Goal: Task Accomplishment & Management: Complete application form

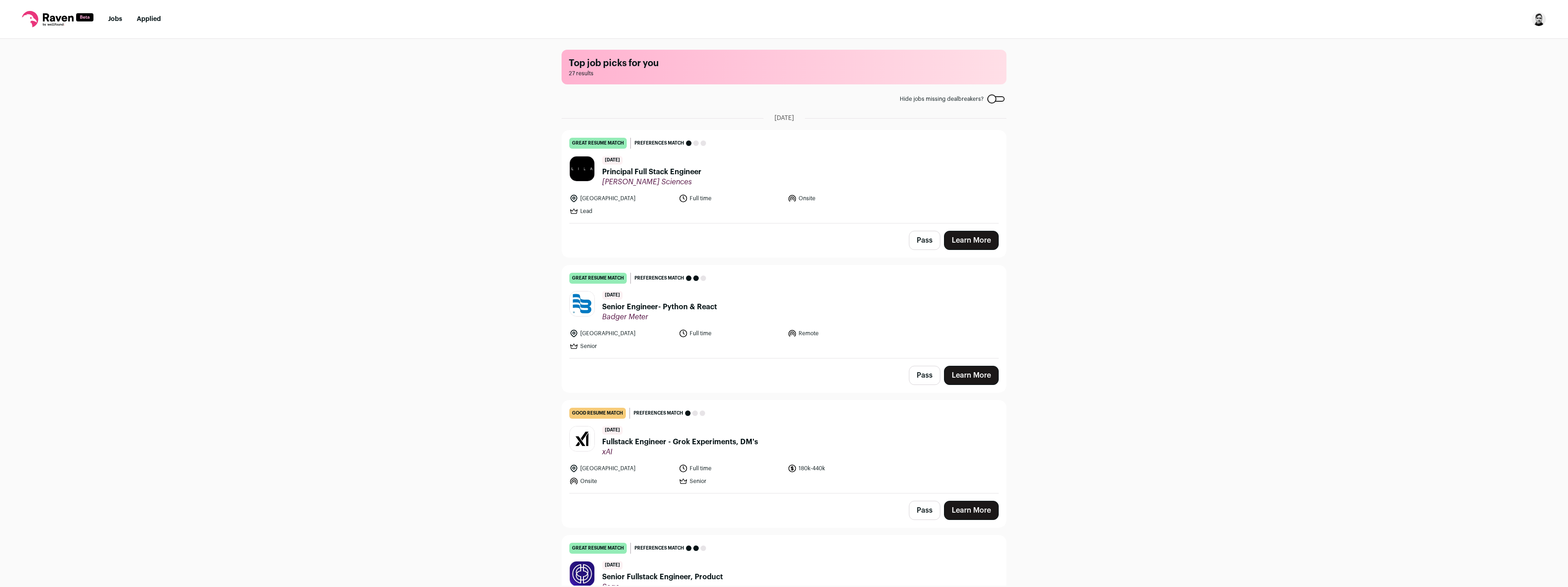
click at [1537, 22] on img "Open dropdown" at bounding box center [1539, 19] width 15 height 15
click at [1492, 44] on link "Settings" at bounding box center [1495, 43] width 100 height 22
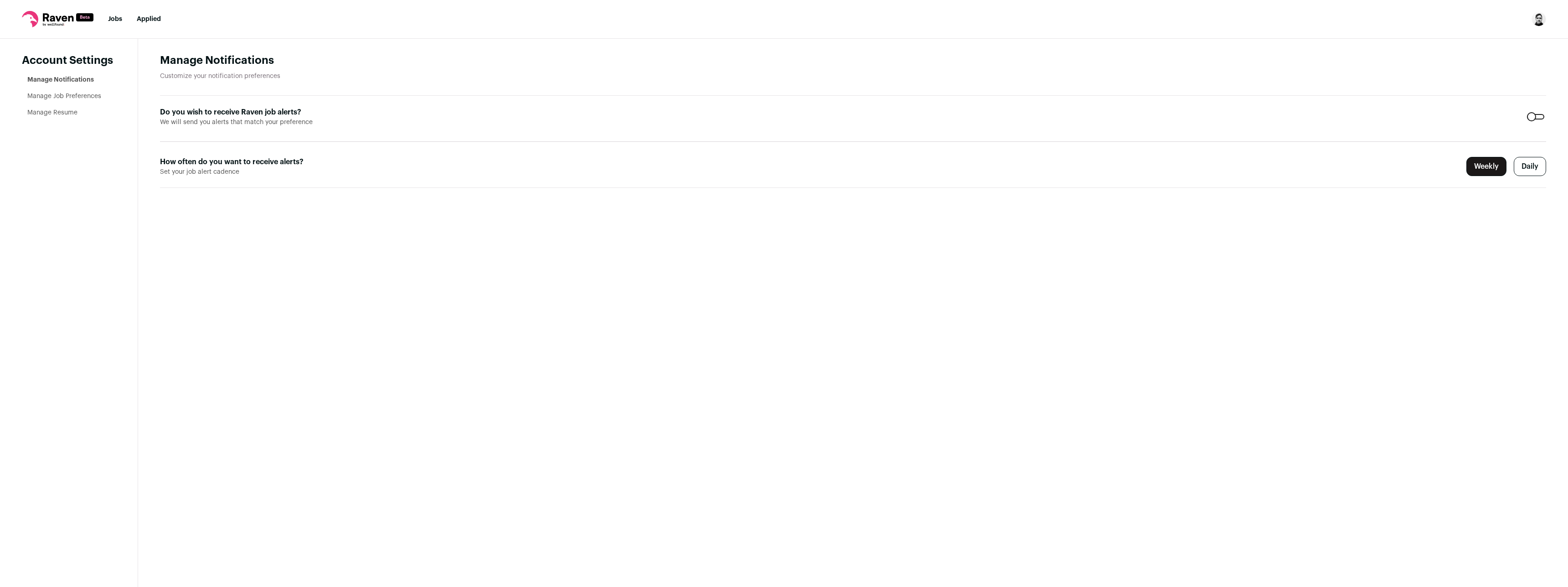
click at [1538, 19] on img "Open dropdown" at bounding box center [1539, 19] width 15 height 15
click at [1388, 22] on nav "Jobs Applied Settings Notifications Preferences Resume FAQs Logout" at bounding box center [784, 19] width 1568 height 39
click at [111, 17] on link "Jobs" at bounding box center [114, 19] width 14 height 6
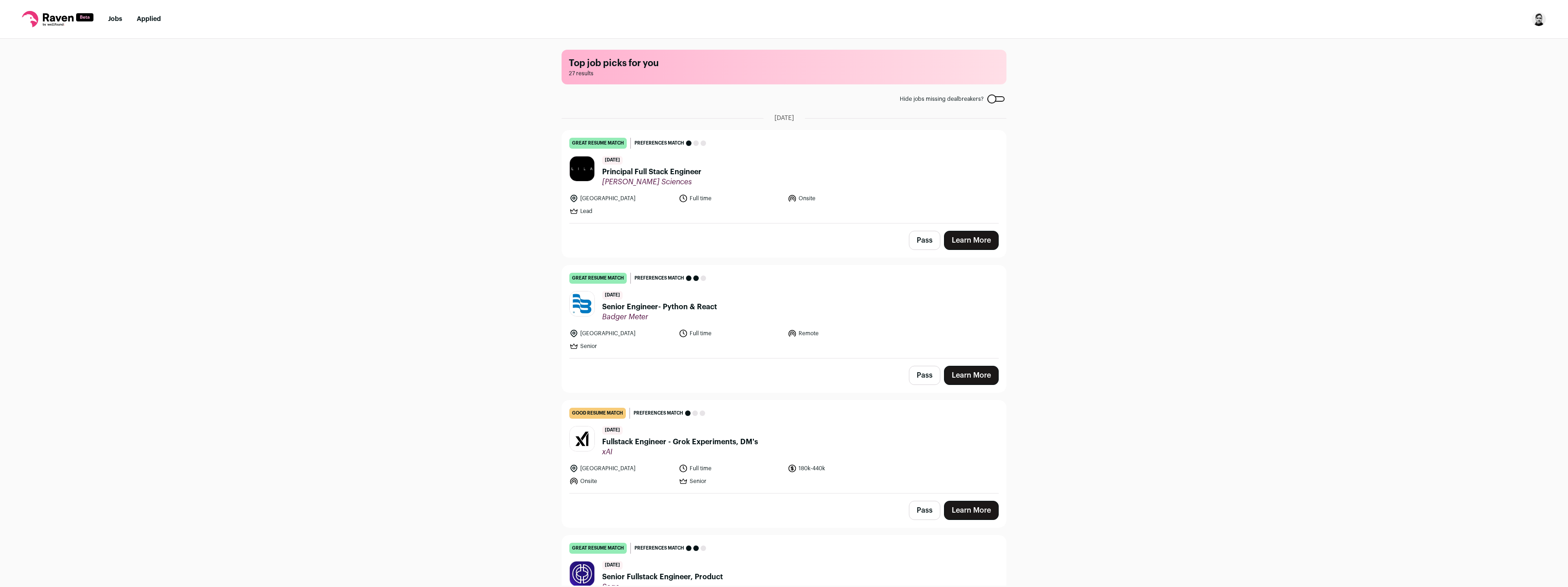
click at [1541, 20] on img "Open dropdown" at bounding box center [1539, 19] width 15 height 15
click at [1493, 44] on link "Settings" at bounding box center [1495, 43] width 100 height 22
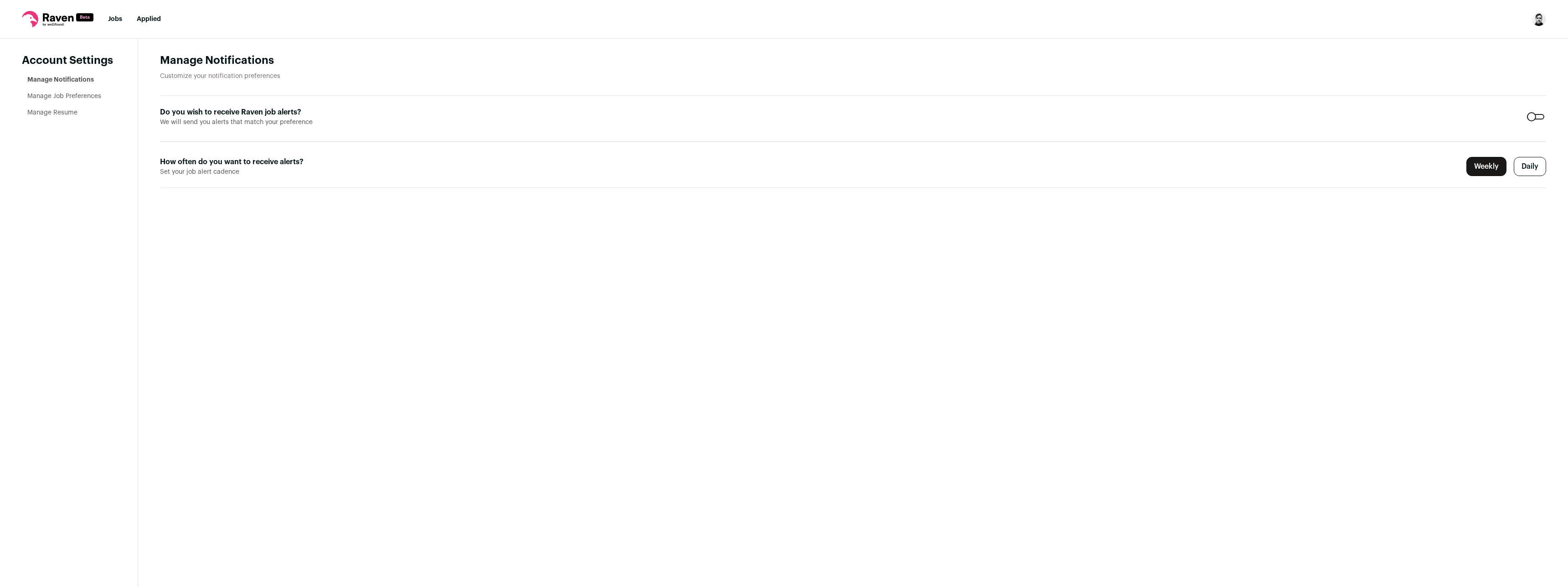
click at [87, 93] on link "Manage Job Preferences" at bounding box center [64, 96] width 74 height 6
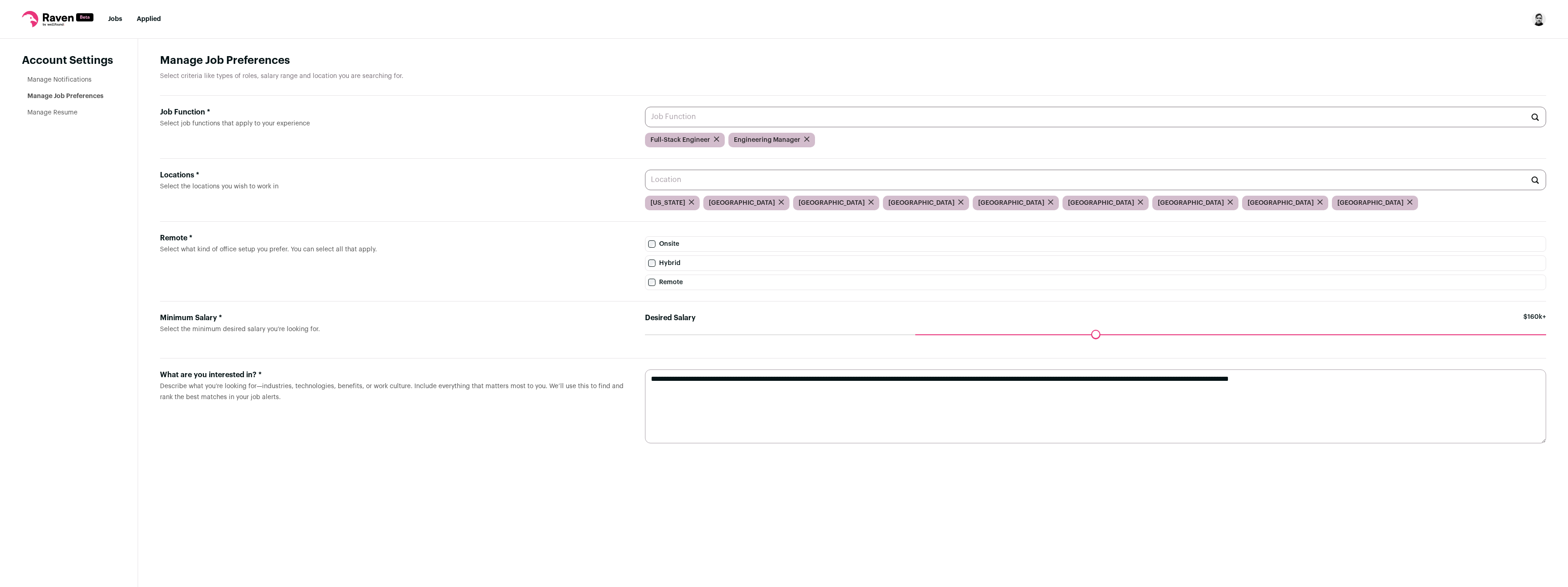
drag, startPoint x: 918, startPoint y: 339, endPoint x: 926, endPoint y: 339, distance: 8.0
click at [926, 334] on input "Desired Salary" at bounding box center [1096, 334] width 901 height 0
drag, startPoint x: 915, startPoint y: 338, endPoint x: 792, endPoint y: 335, distance: 123.0
click at [792, 334] on input "Desired Salary" at bounding box center [1096, 334] width 901 height 0
click at [113, 17] on link "Jobs" at bounding box center [114, 19] width 14 height 6
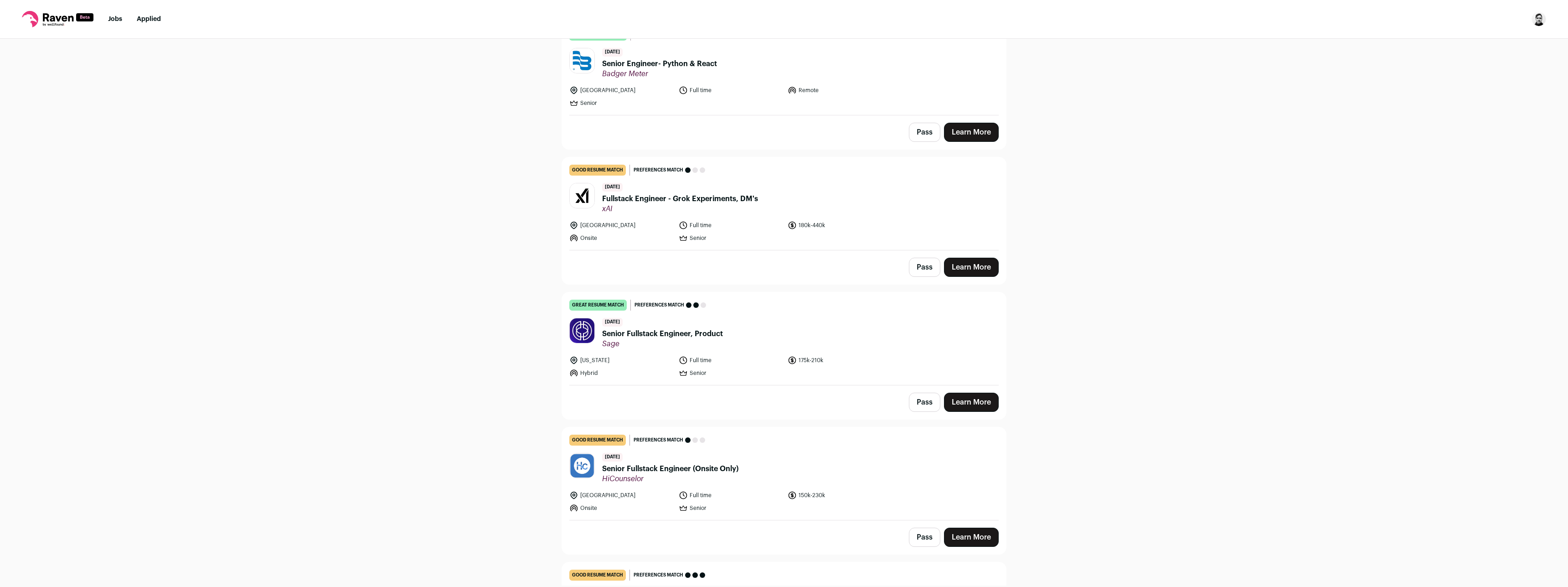
scroll to position [301, 0]
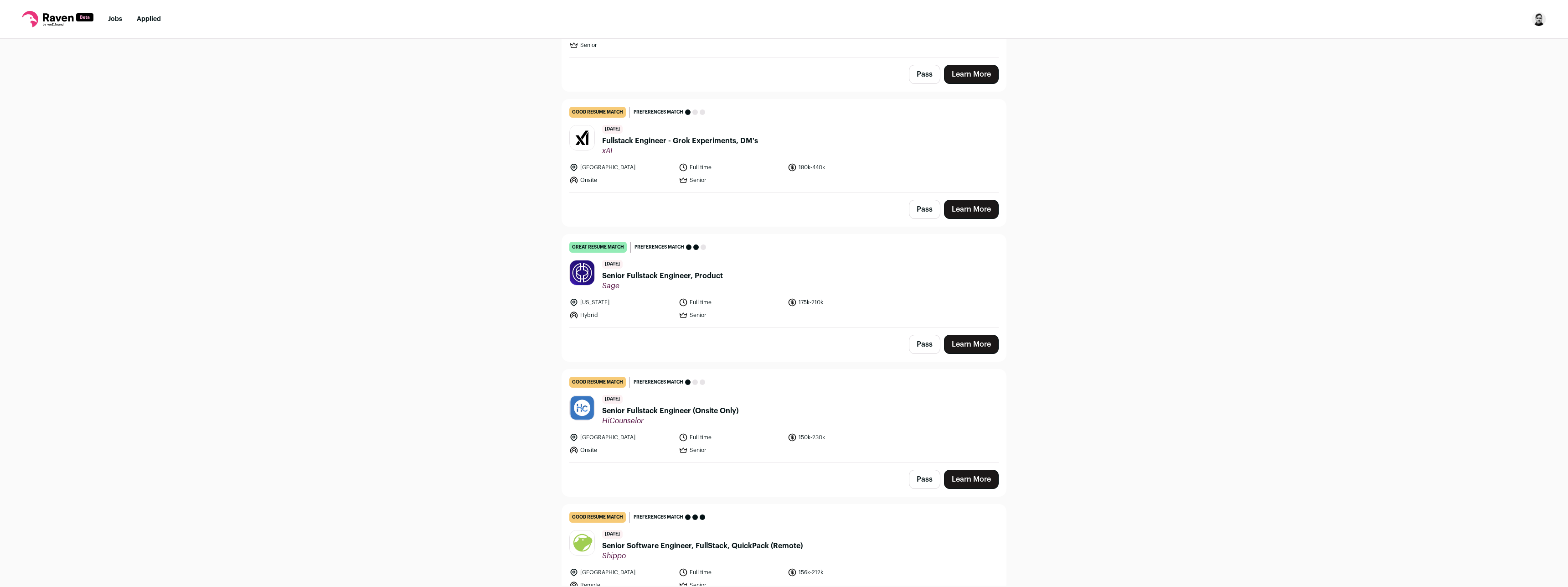
click at [962, 345] on link "Learn More" at bounding box center [971, 344] width 55 height 19
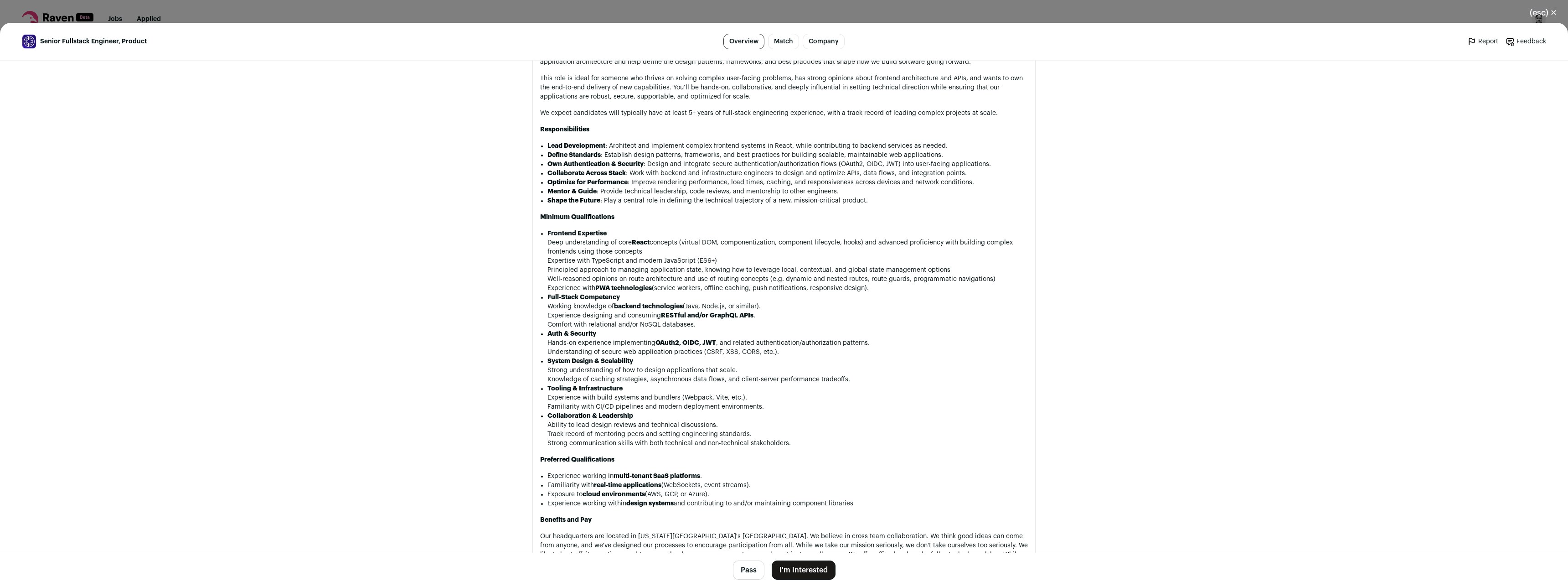
scroll to position [843, 0]
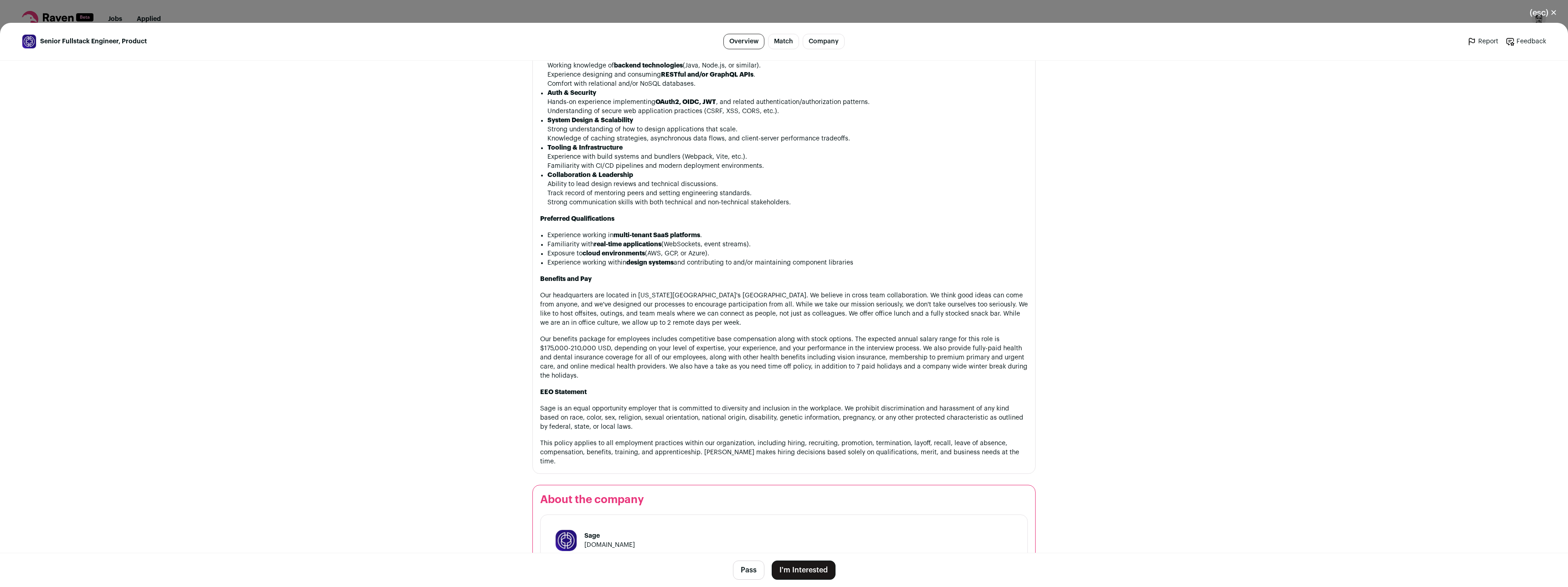
drag, startPoint x: 803, startPoint y: 569, endPoint x: 799, endPoint y: 381, distance: 188.0
click at [799, 381] on main "Senior Fullstack Engineer, Product Overview Match Company Report Feedback Repor…" at bounding box center [784, 304] width 1568 height 564
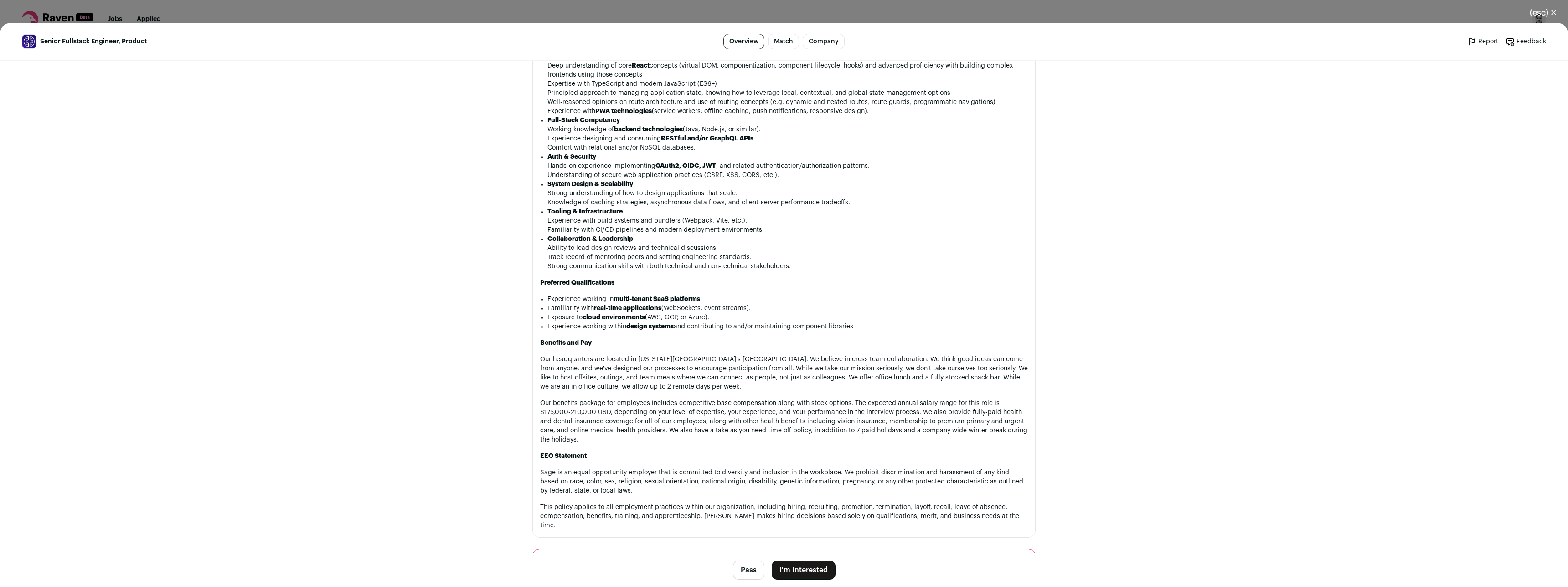
scroll to position [722, 0]
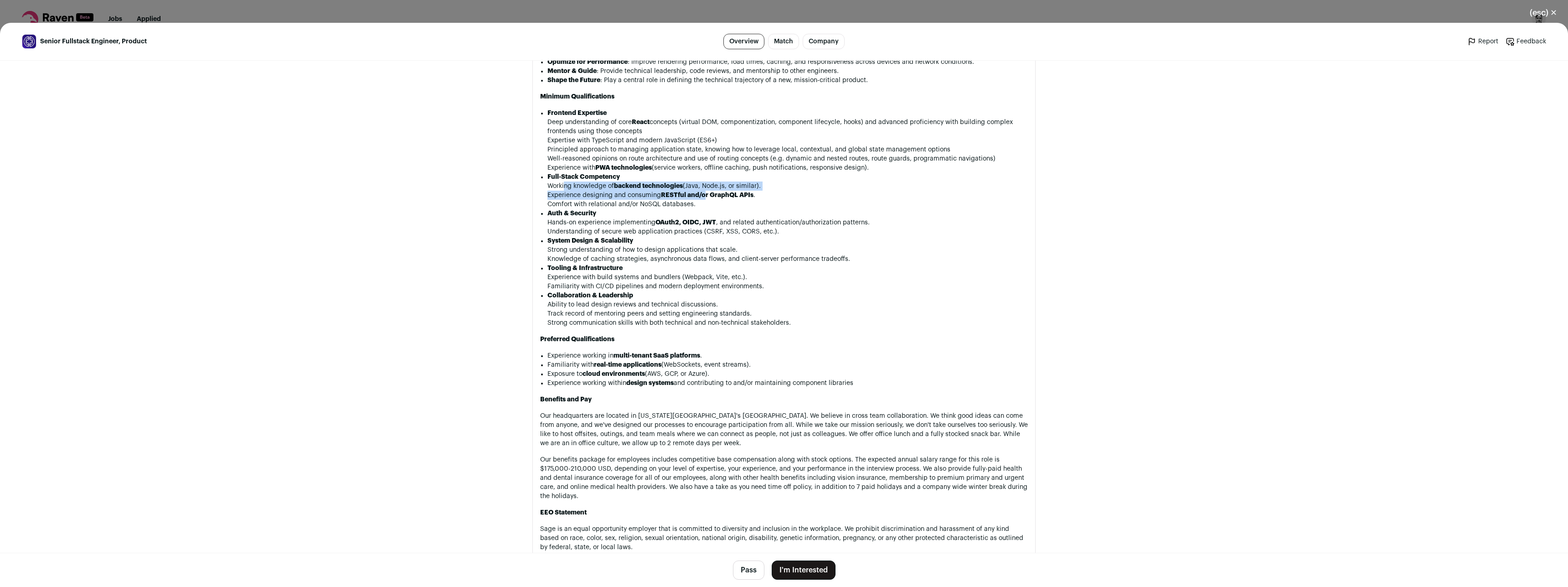
drag, startPoint x: 573, startPoint y: 185, endPoint x: 701, endPoint y: 195, distance: 128.4
click at [701, 195] on ul "Working knowledge of backend technologies (Java, Node.js, or similar). Experien…" at bounding box center [787, 195] width 480 height 27
click at [720, 200] on li "Comfort with relational and/or NoSQL databases." at bounding box center [787, 204] width 480 height 9
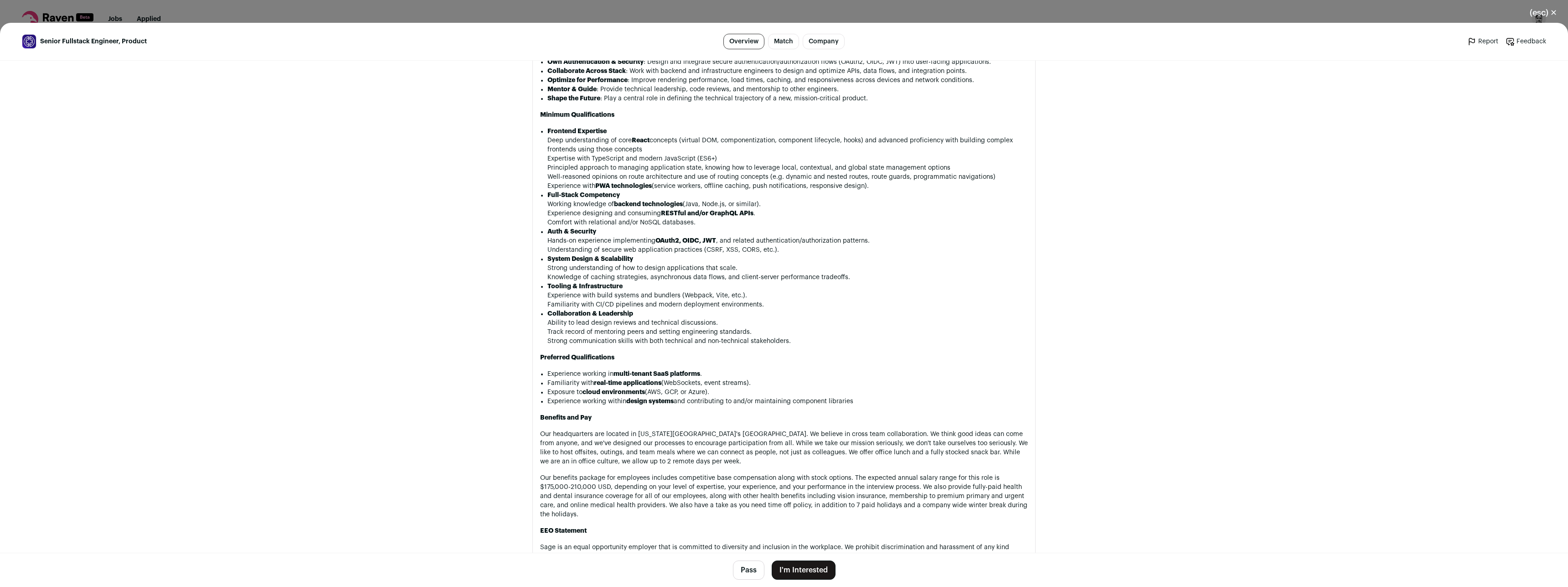
scroll to position [741, 0]
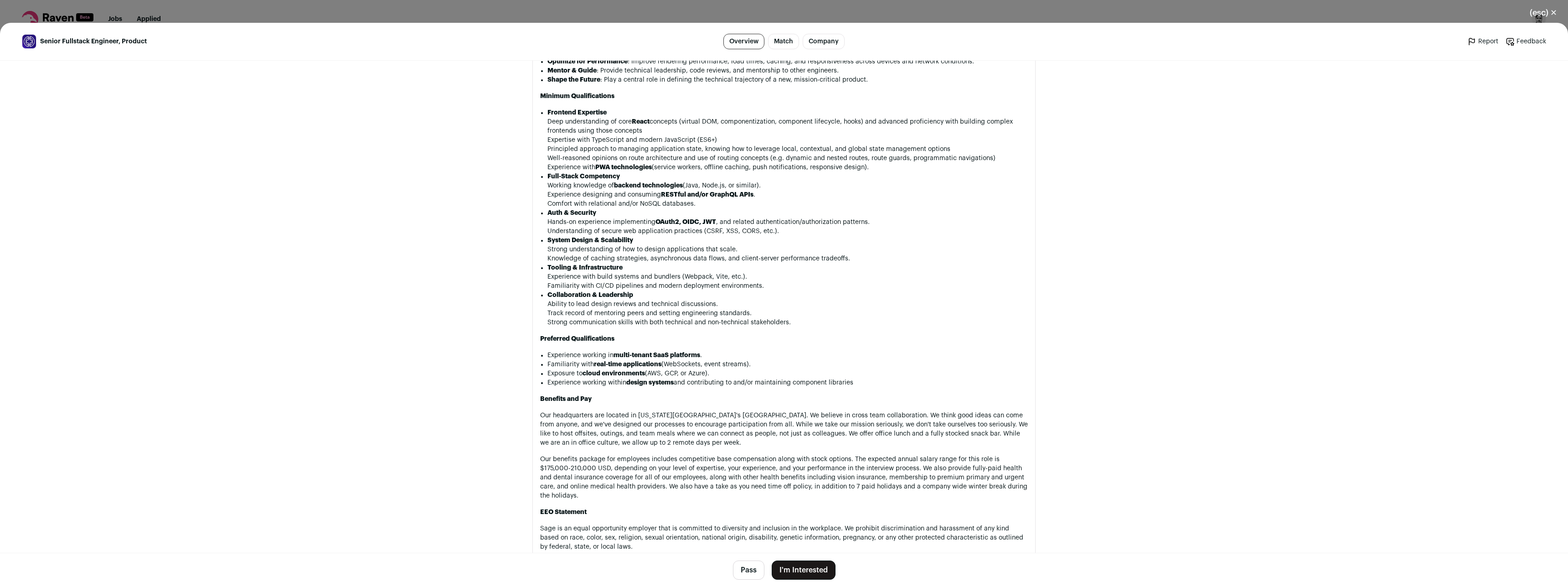
click at [790, 571] on button "I'm Interested" at bounding box center [803, 569] width 64 height 19
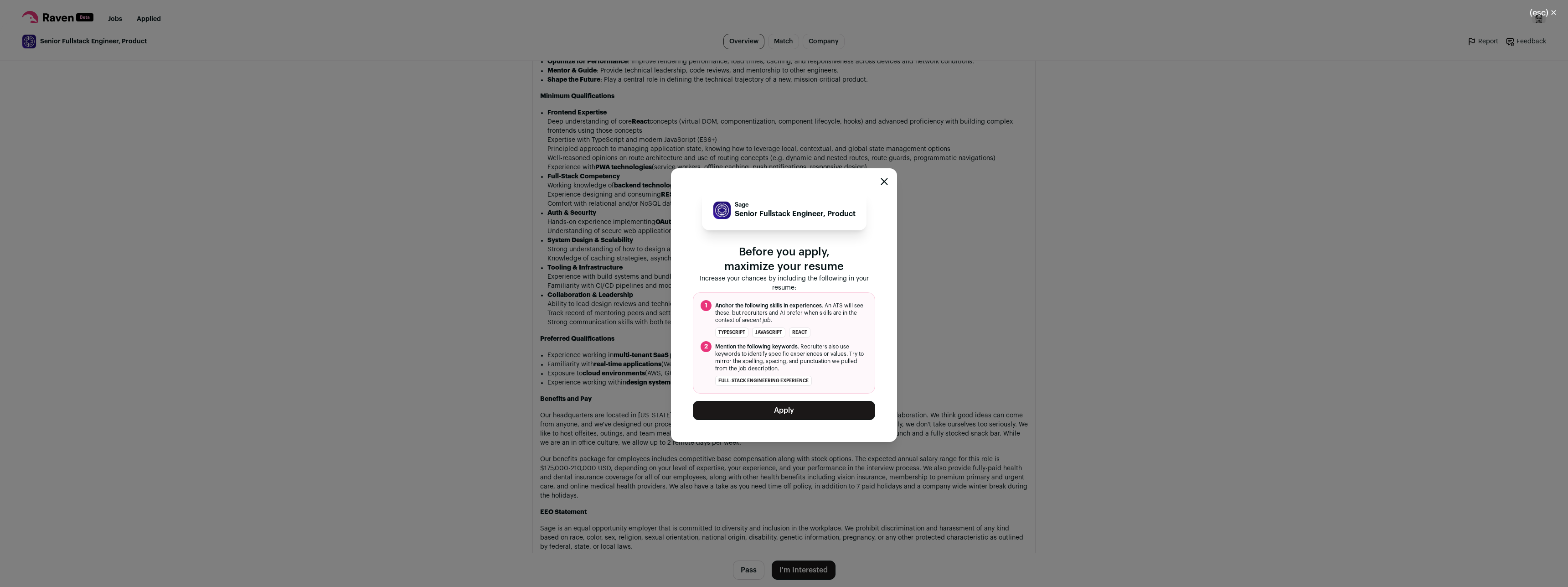
click at [786, 416] on button "Apply" at bounding box center [784, 410] width 183 height 19
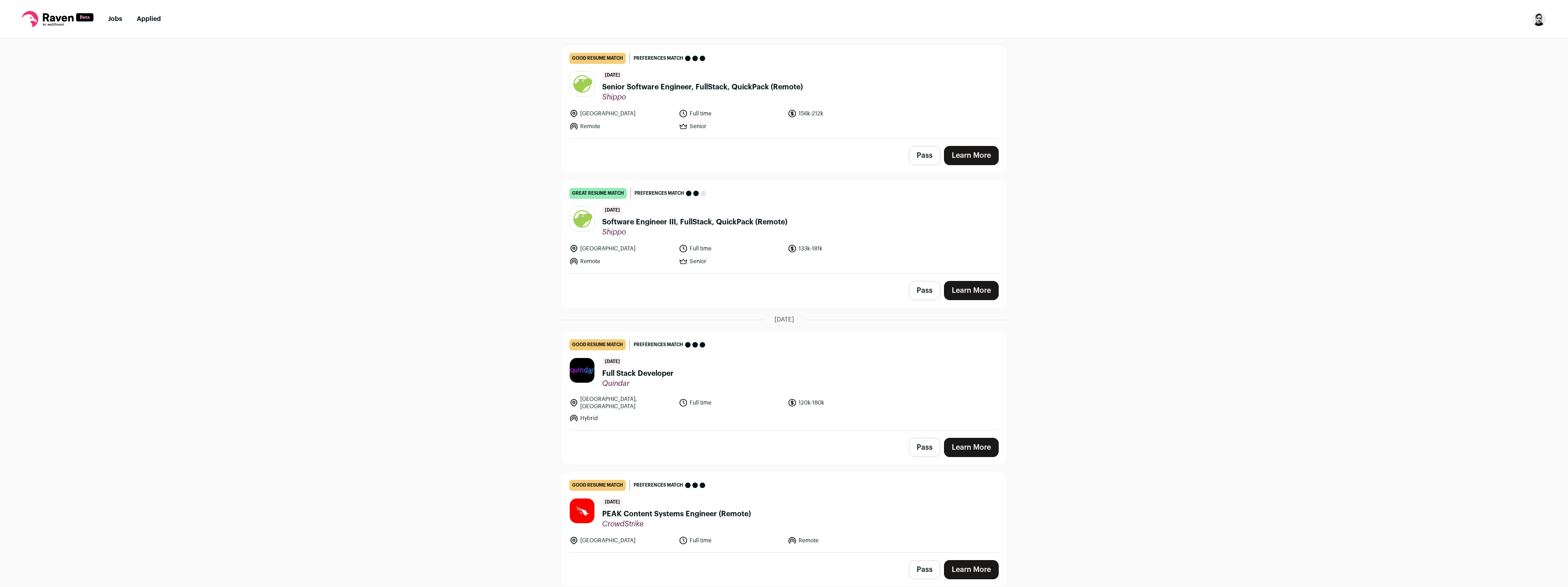
scroll to position [602, 0]
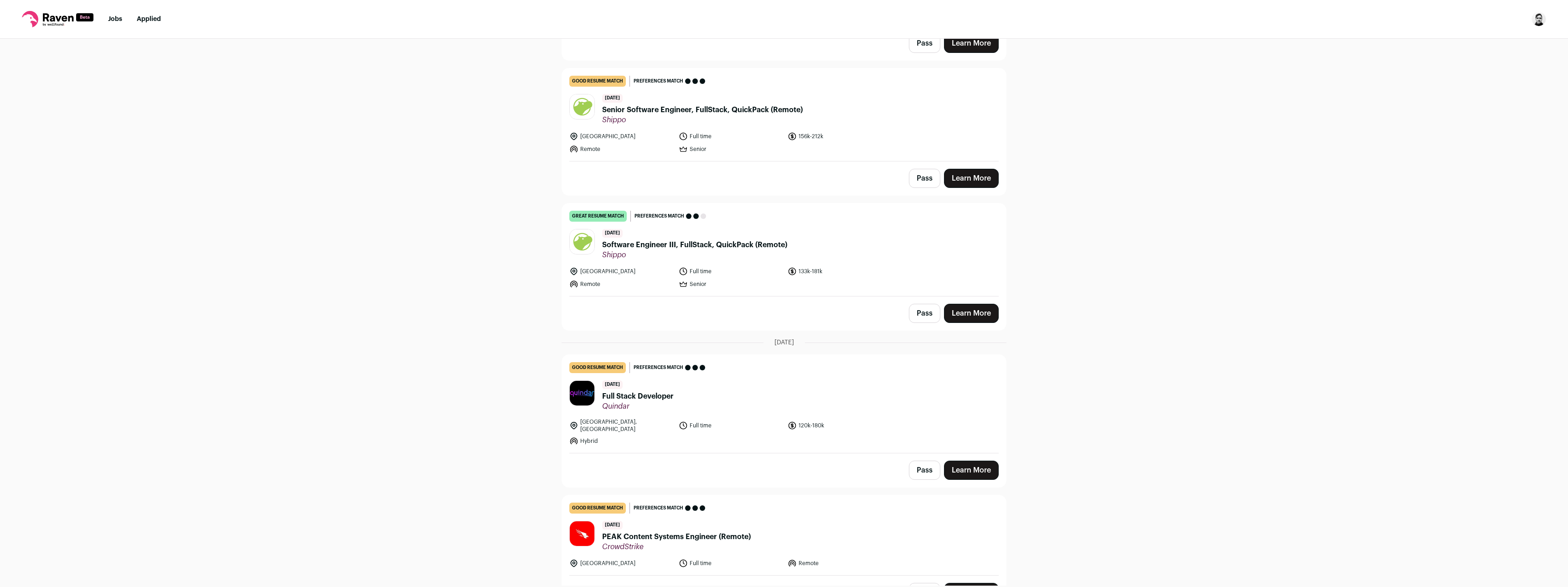
click at [688, 246] on span "Software Engineer III, FullStack, QuickPack (Remote)" at bounding box center [695, 245] width 185 height 11
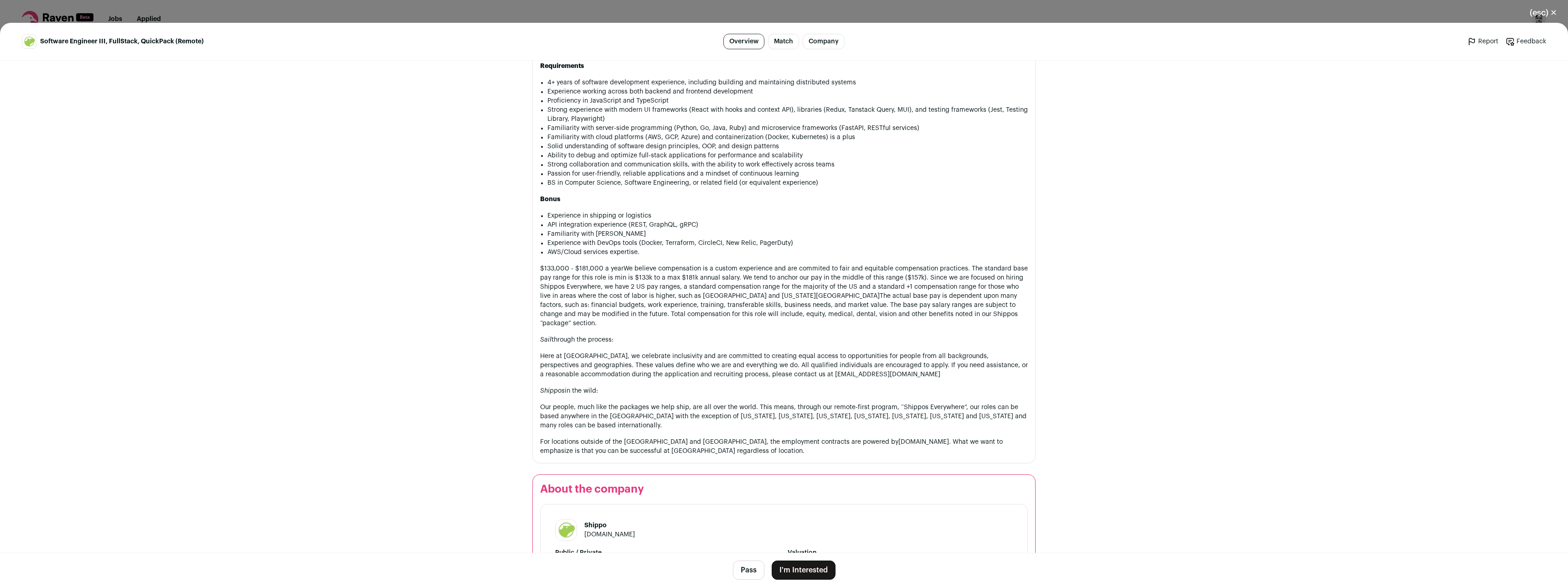
scroll to position [620, 0]
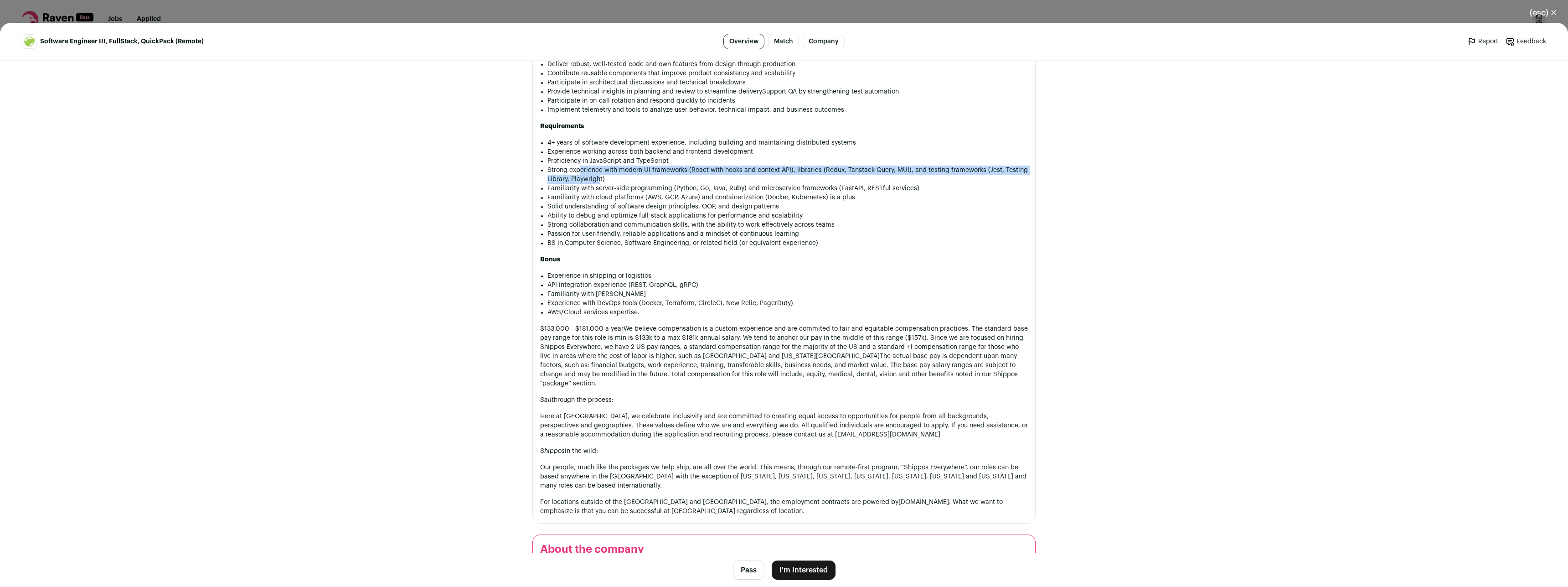
drag, startPoint x: 576, startPoint y: 177, endPoint x: 596, endPoint y: 191, distance: 24.4
click at [596, 184] on li "Strong experience with modern UI frameworks (React with hooks and context API),…" at bounding box center [787, 175] width 480 height 18
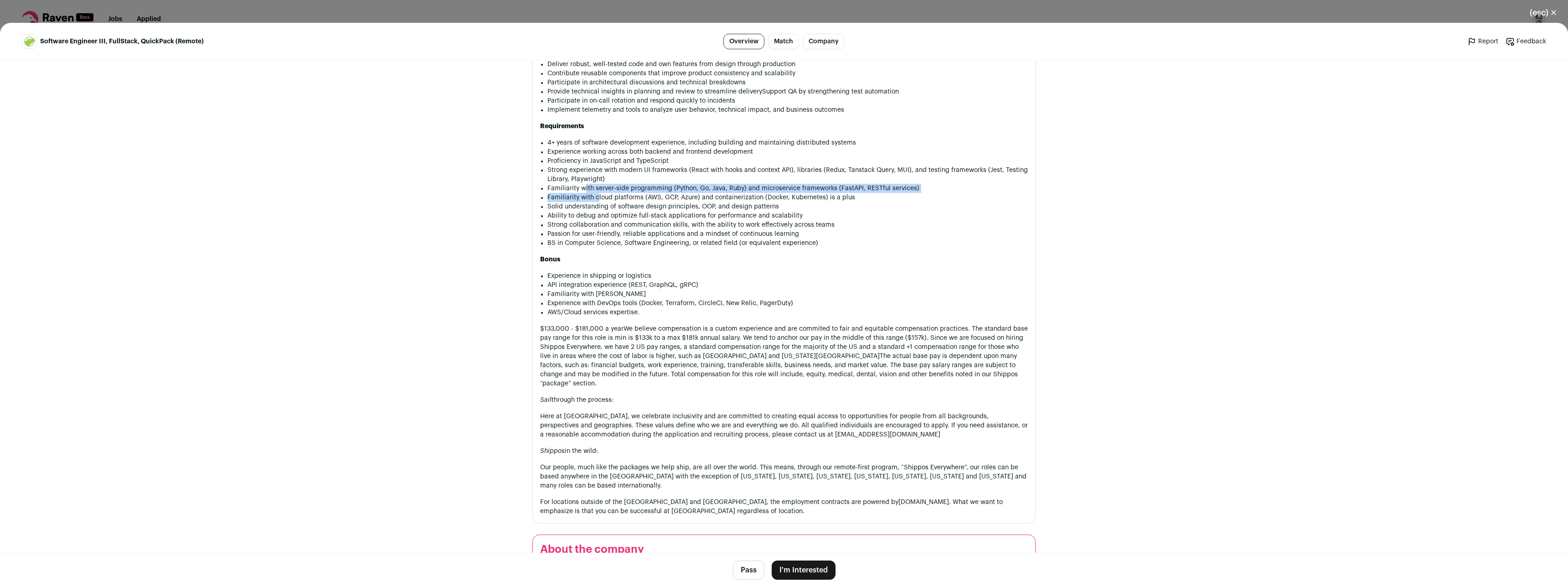
drag, startPoint x: 579, startPoint y: 195, endPoint x: 594, endPoint y: 205, distance: 18.0
click at [594, 205] on ul "4+ years of software development experience, including building and maintaining…" at bounding box center [787, 193] width 480 height 110
click at [625, 202] on li "Familiarity with cloud platforms (AWS, GCP, Azure) and containerization (Docker…" at bounding box center [787, 197] width 480 height 9
click at [794, 569] on button "I'm Interested" at bounding box center [803, 569] width 64 height 19
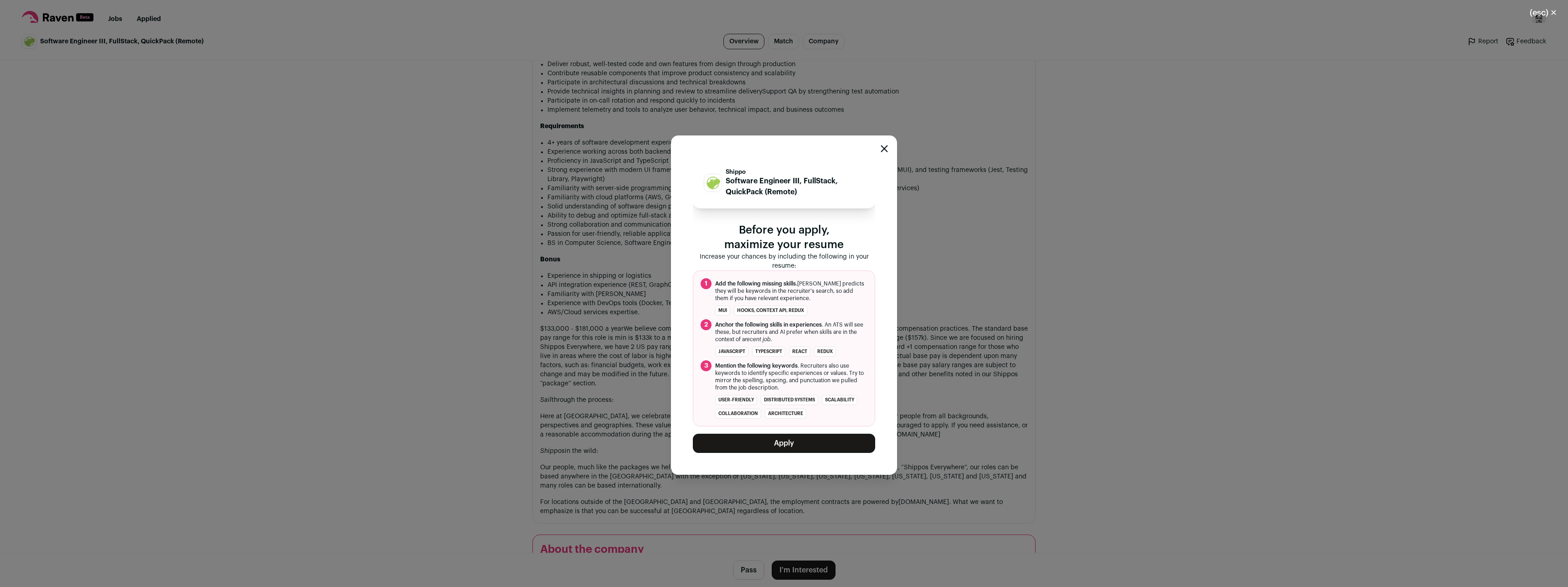
click at [785, 449] on button "Apply" at bounding box center [784, 443] width 183 height 19
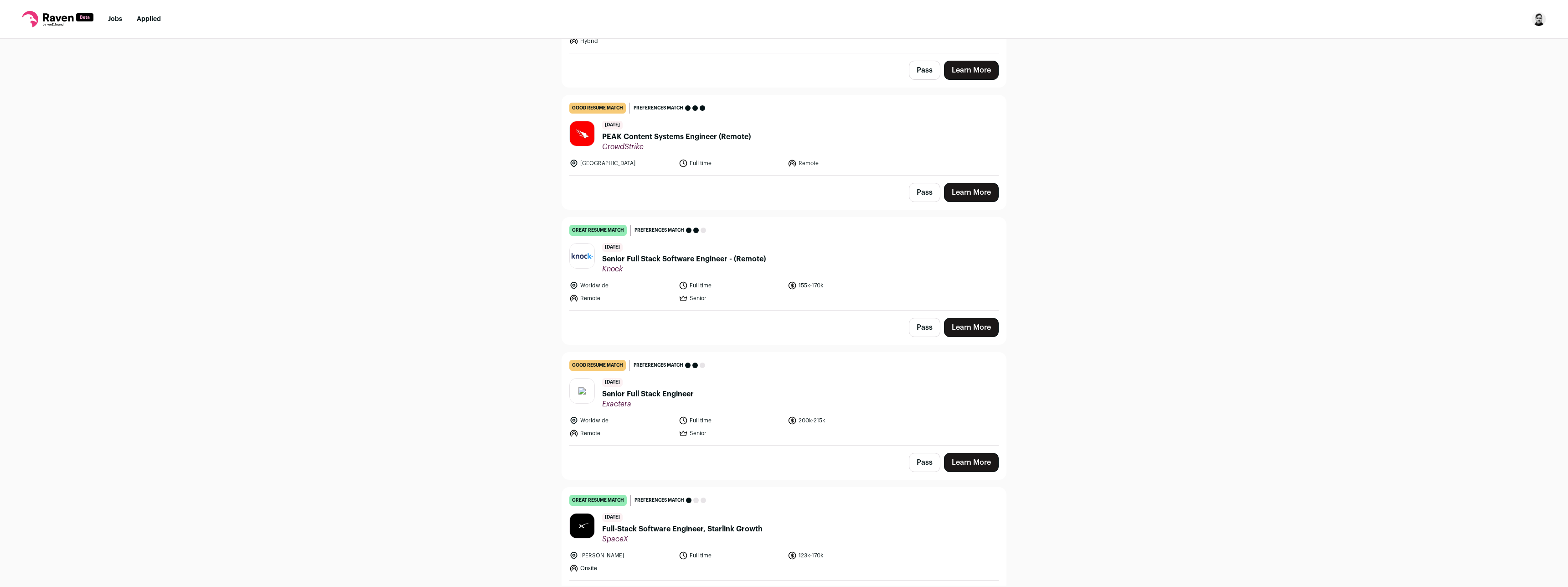
scroll to position [963, 0]
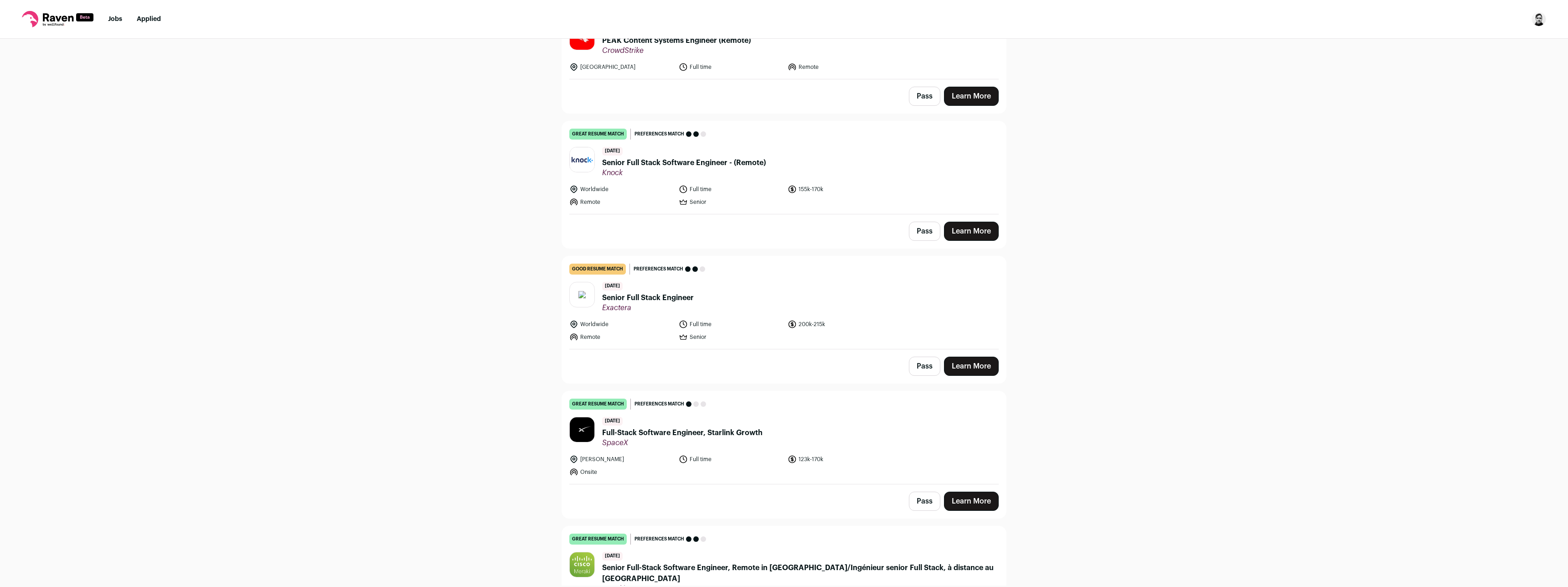
click at [674, 163] on span "Senior Full Stack Software Engineer - (Remote)" at bounding box center [684, 163] width 164 height 11
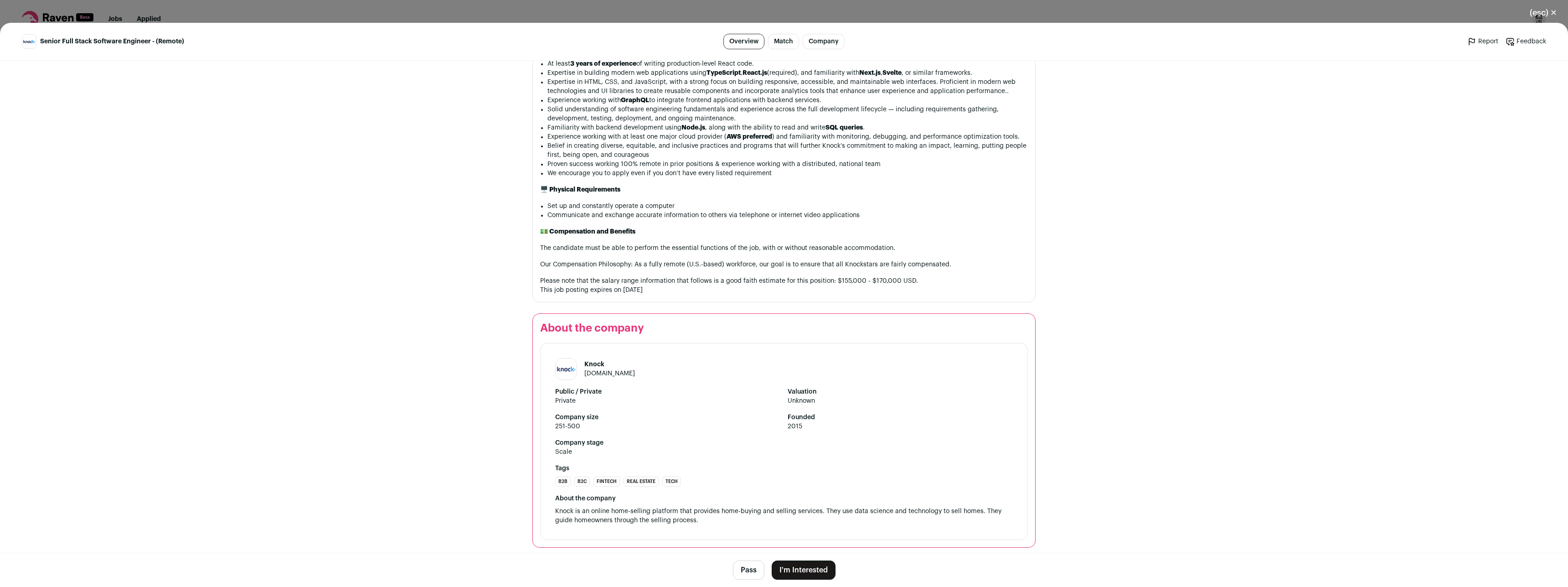
scroll to position [710, 0]
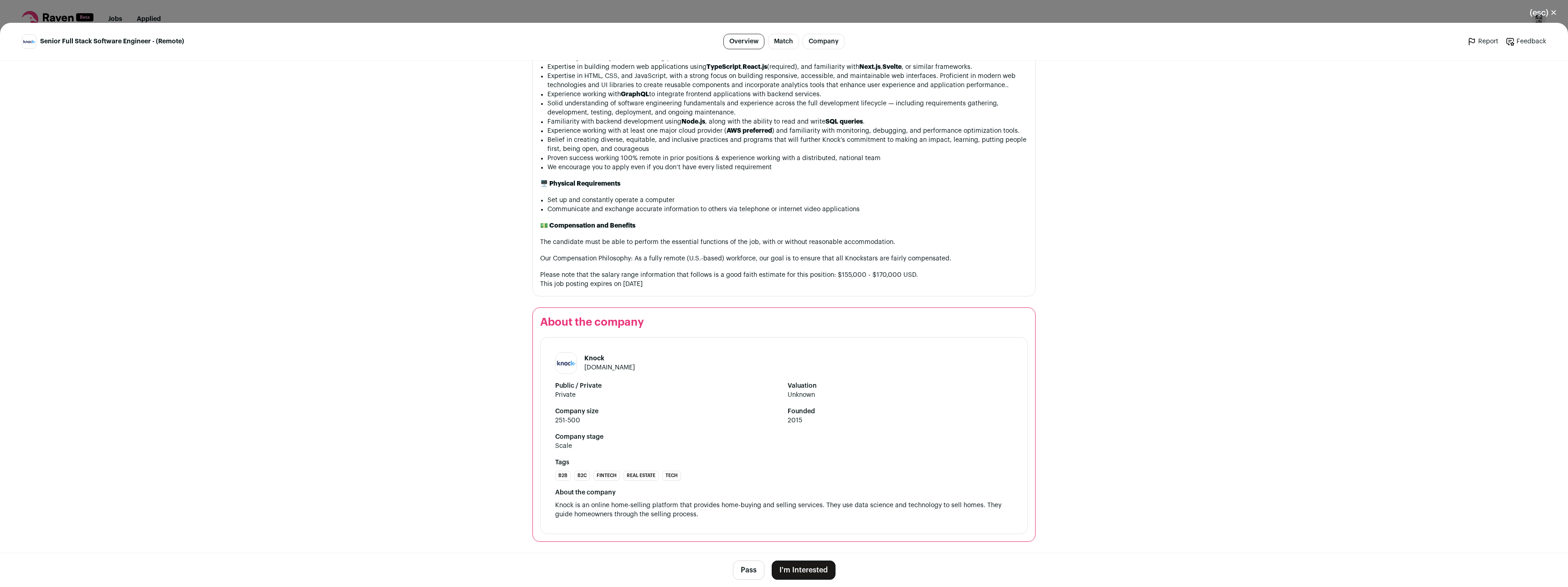
click at [802, 566] on button "I'm Interested" at bounding box center [803, 569] width 64 height 19
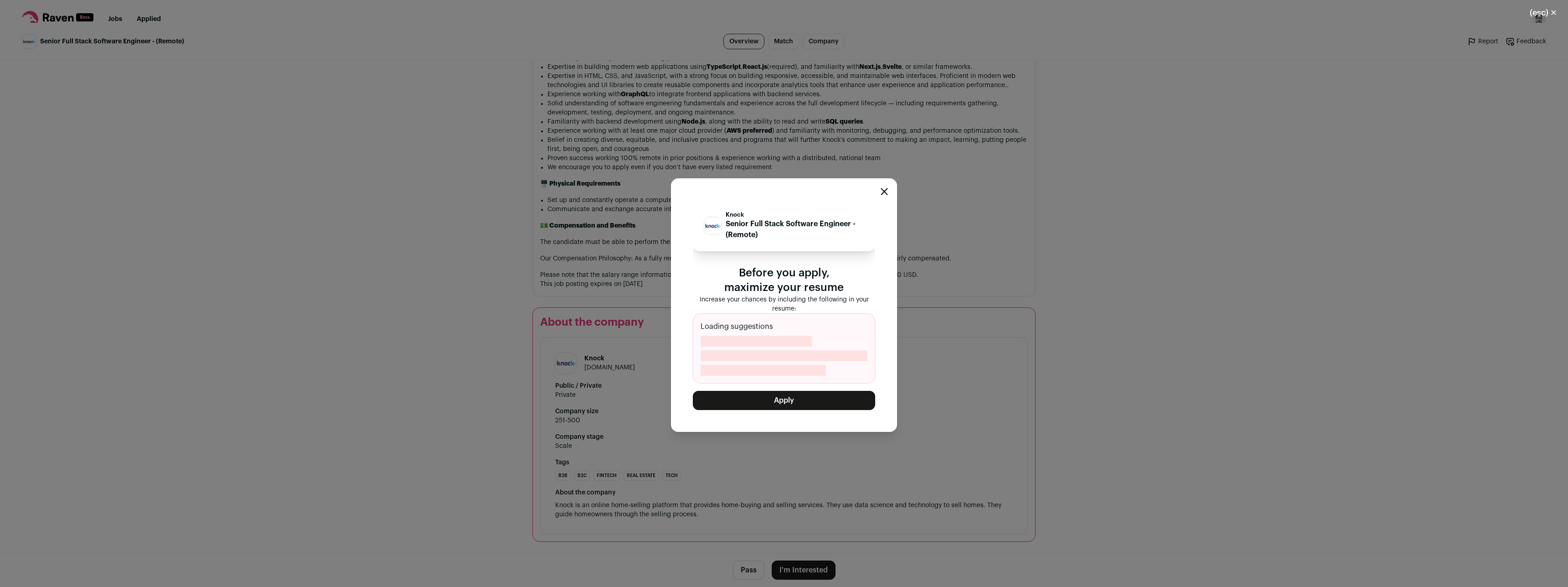
click at [781, 401] on button "Apply" at bounding box center [784, 400] width 183 height 19
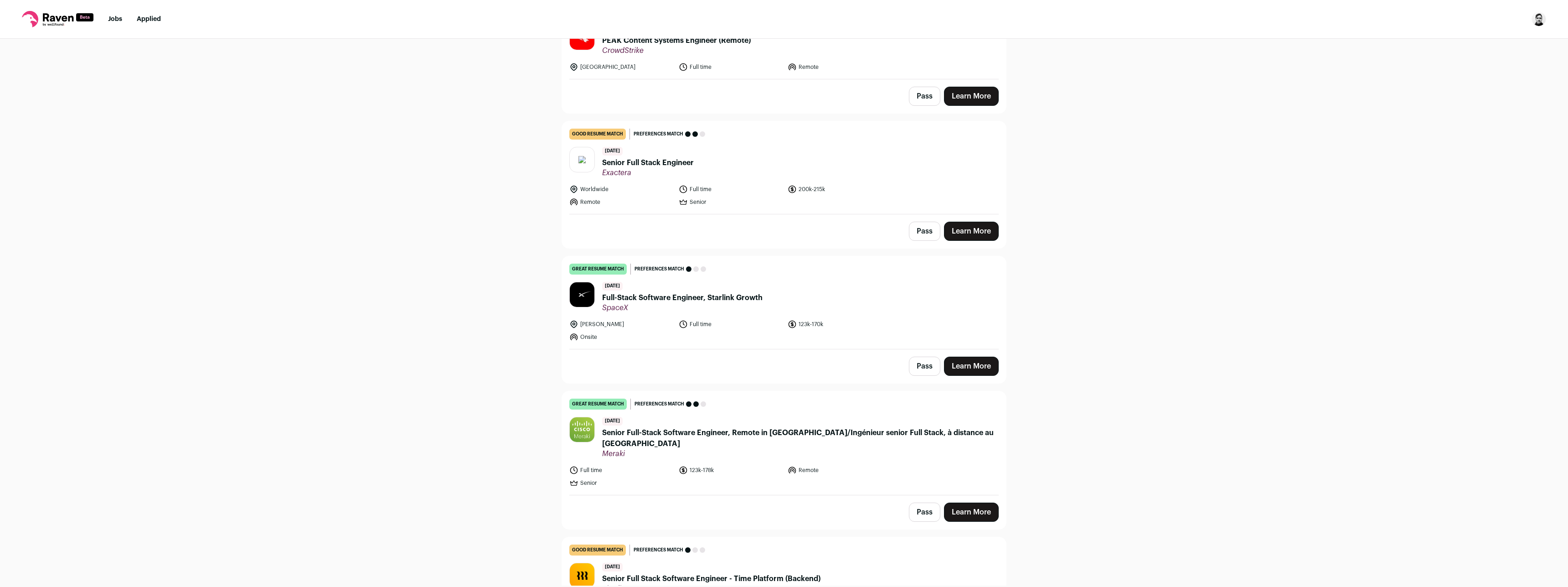
click at [480, 244] on div "Top job picks for you 24 results Hide jobs missing dealbreakers? September 16th…" at bounding box center [784, 312] width 1568 height 547
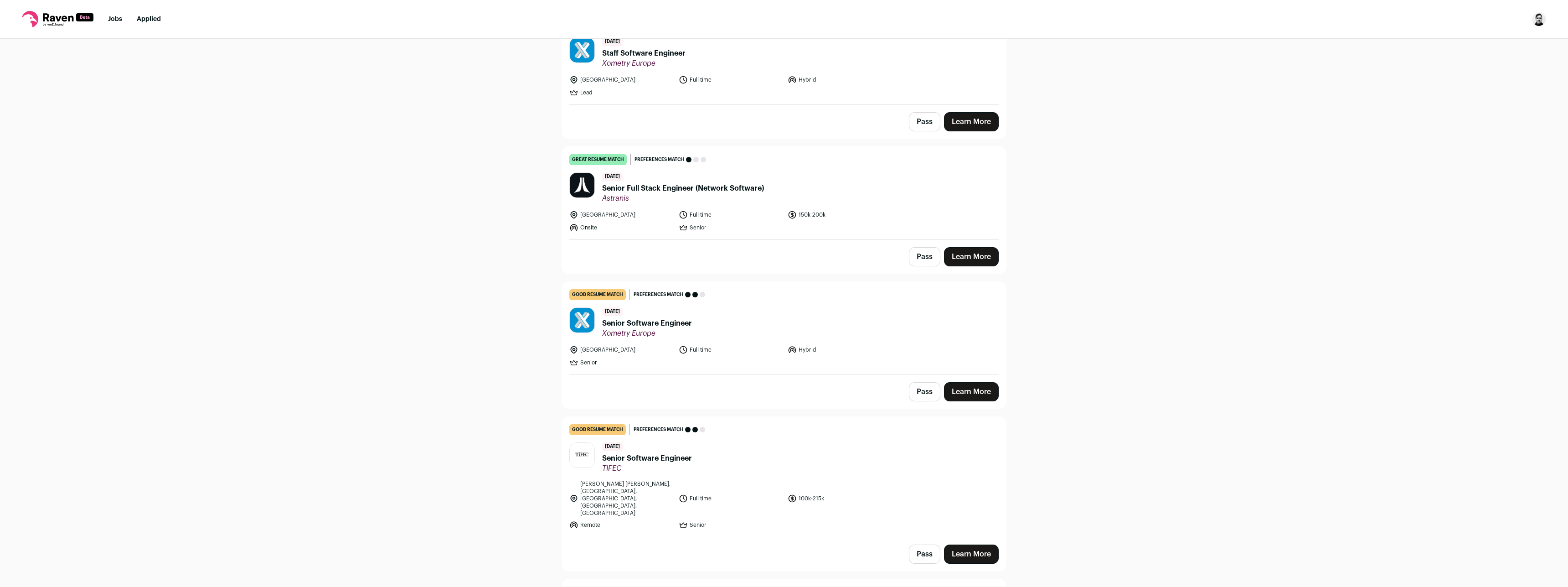
scroll to position [2287, 0]
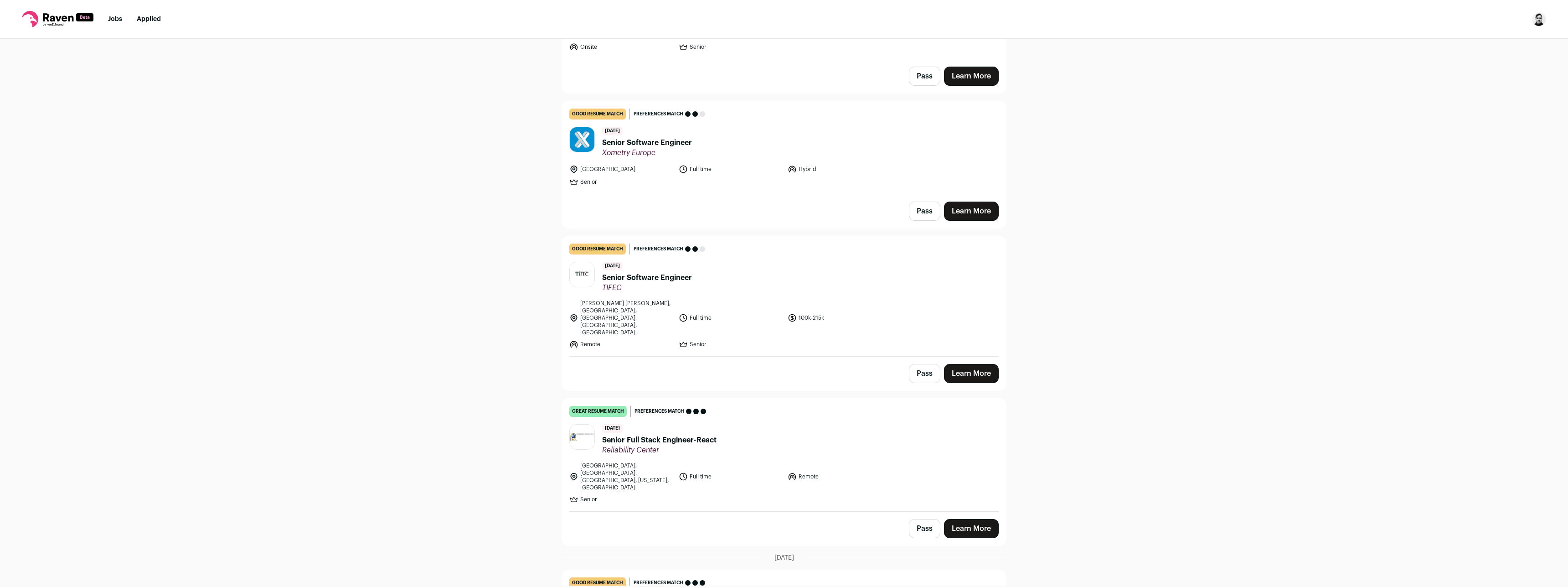
click at [522, 344] on div "Top job picks for you 24 results Hide jobs missing dealbreakers? September 16th…" at bounding box center [784, 312] width 1568 height 547
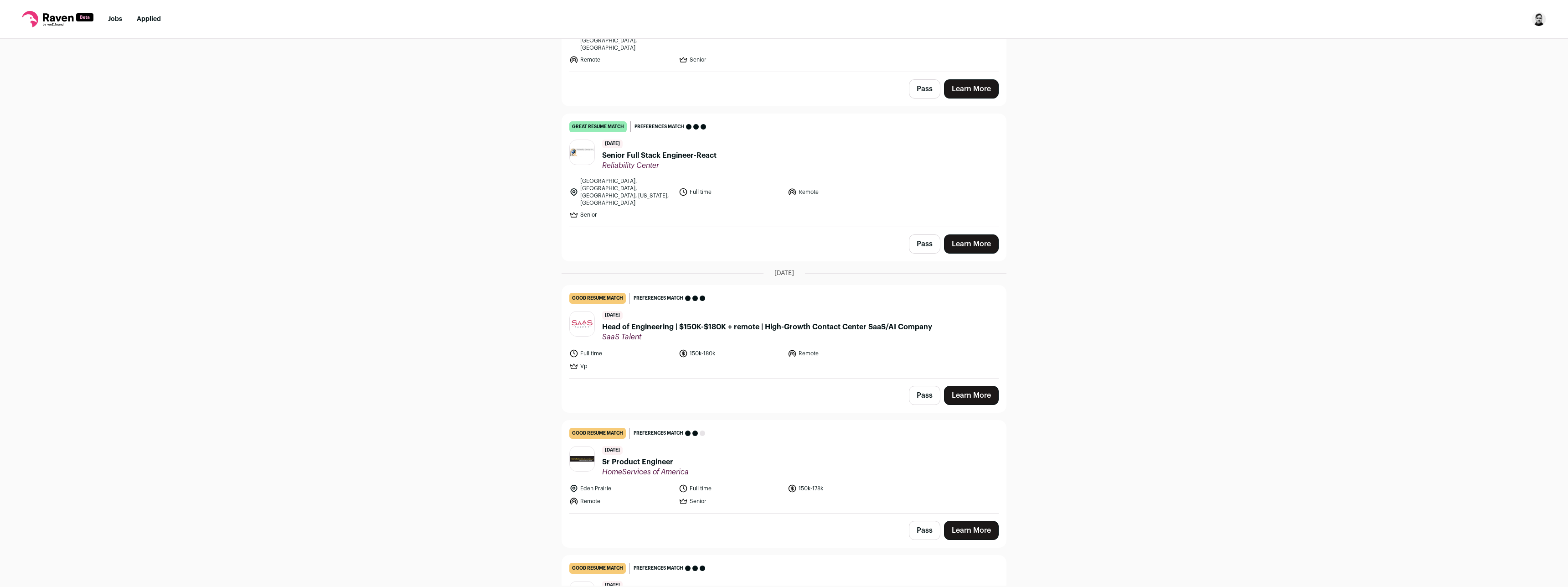
scroll to position [2648, 0]
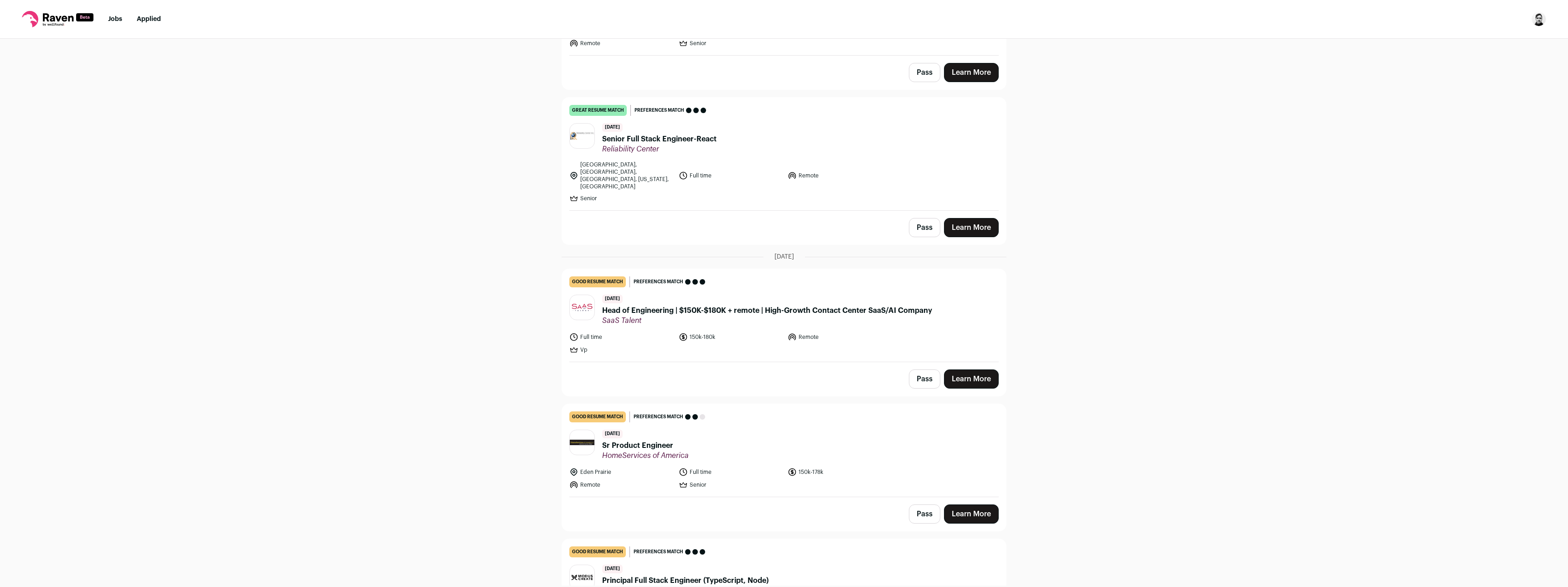
click at [437, 226] on div "Top job picks for you 24 results Hide jobs missing dealbreakers? September 16th…" at bounding box center [784, 312] width 1568 height 547
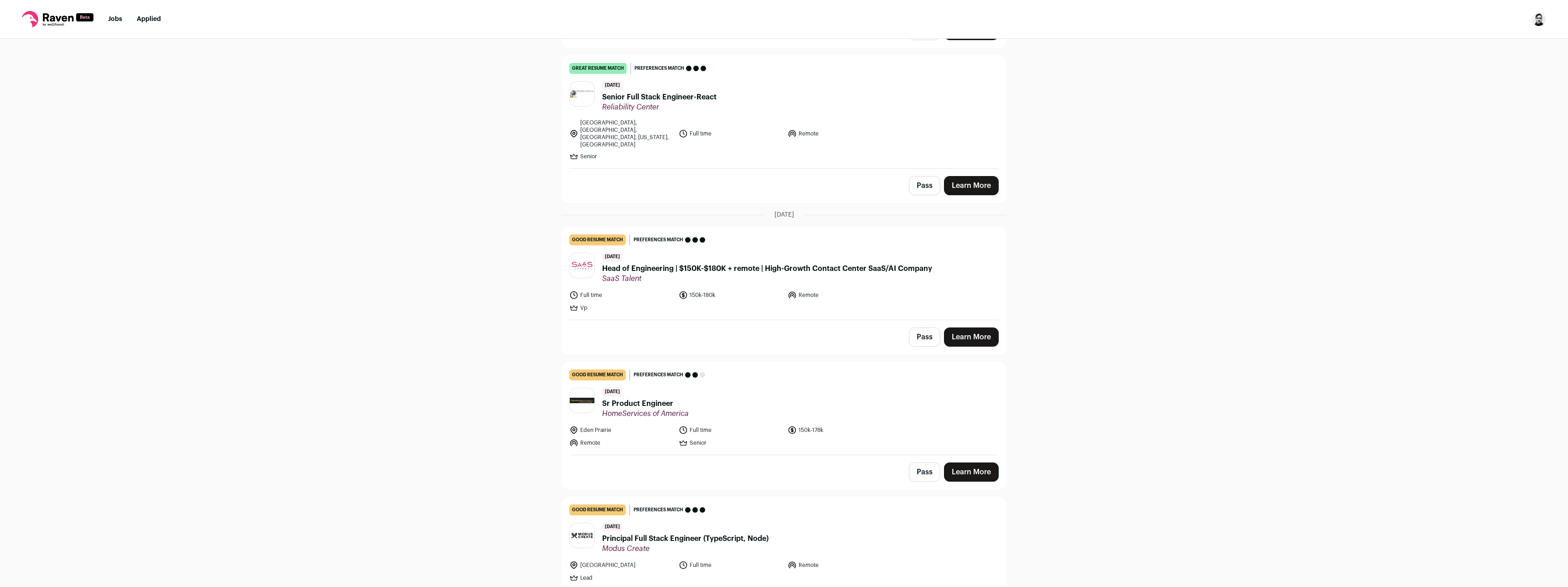
scroll to position [2708, 0]
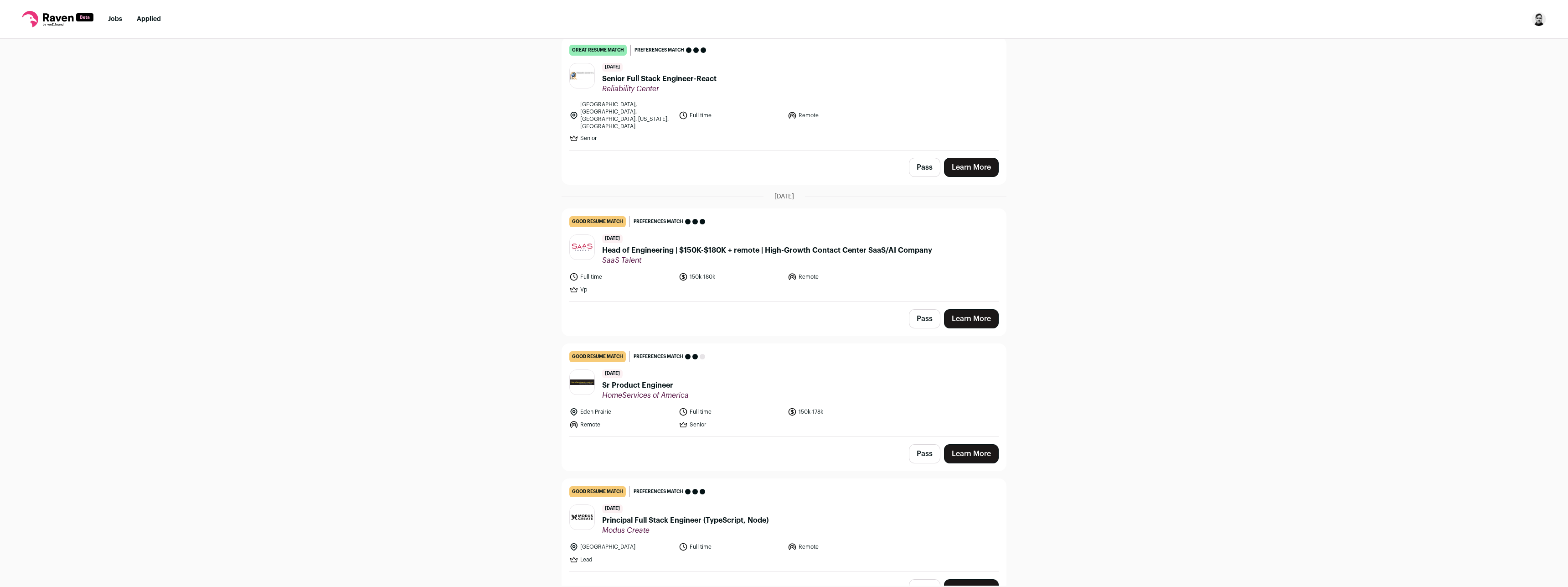
click at [643, 380] on span "Sr Product Engineer" at bounding box center [645, 385] width 86 height 11
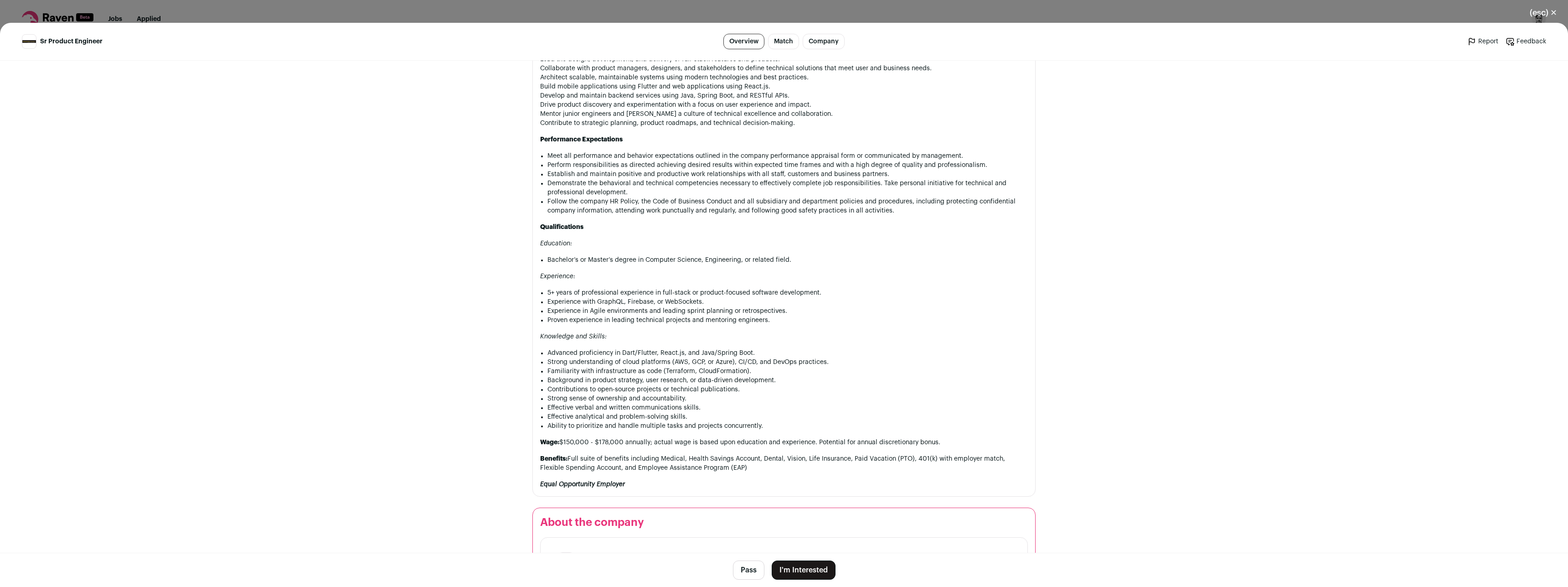
scroll to position [388, 0]
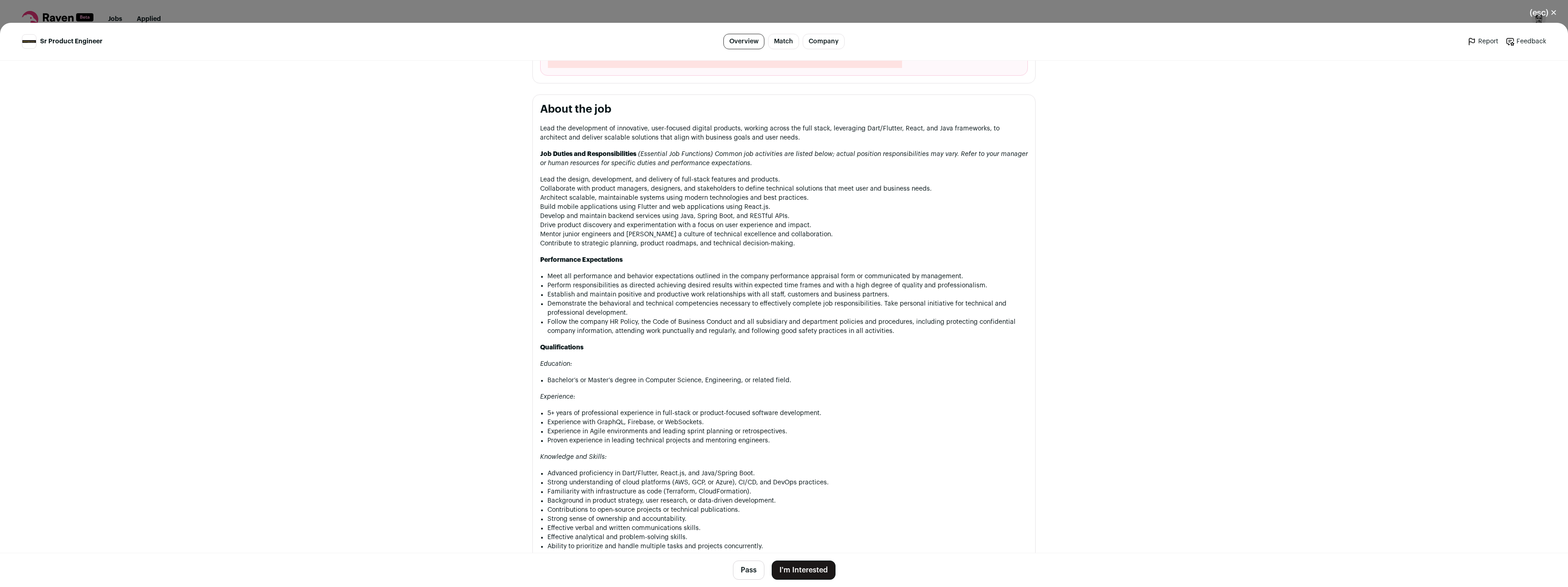
click at [799, 565] on button "I'm Interested" at bounding box center [803, 569] width 64 height 19
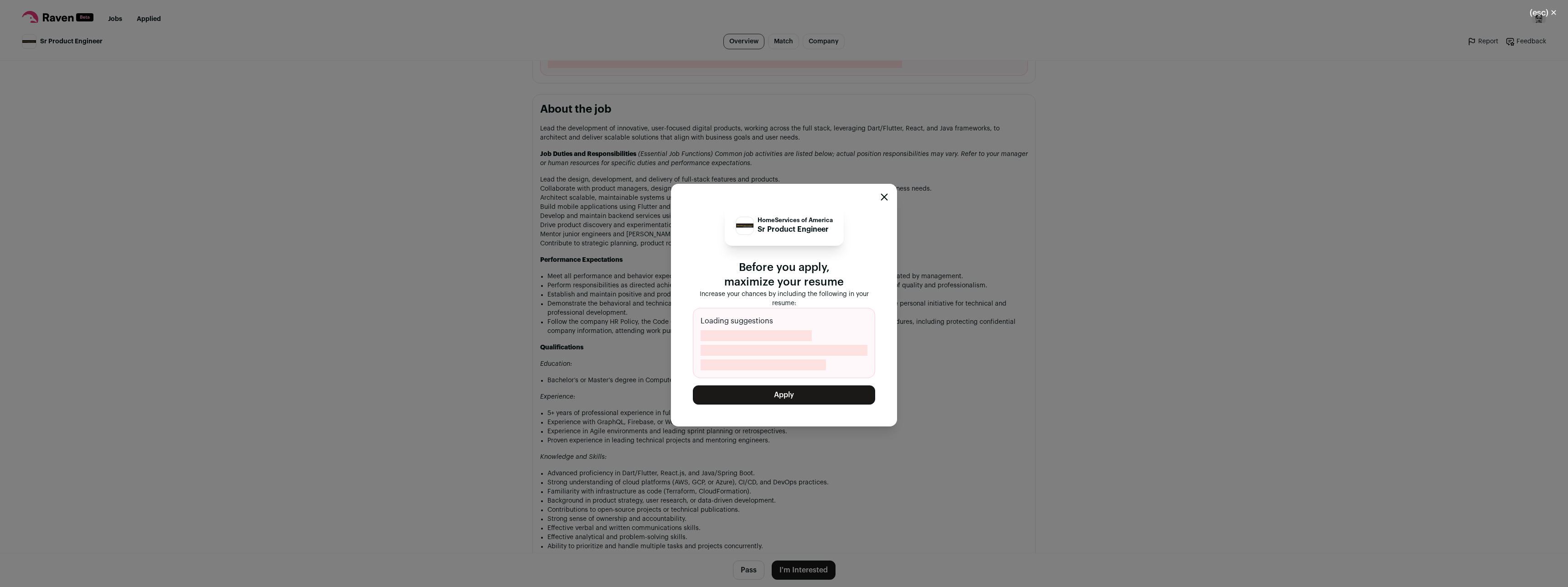
click at [800, 393] on button "Apply" at bounding box center [784, 395] width 183 height 19
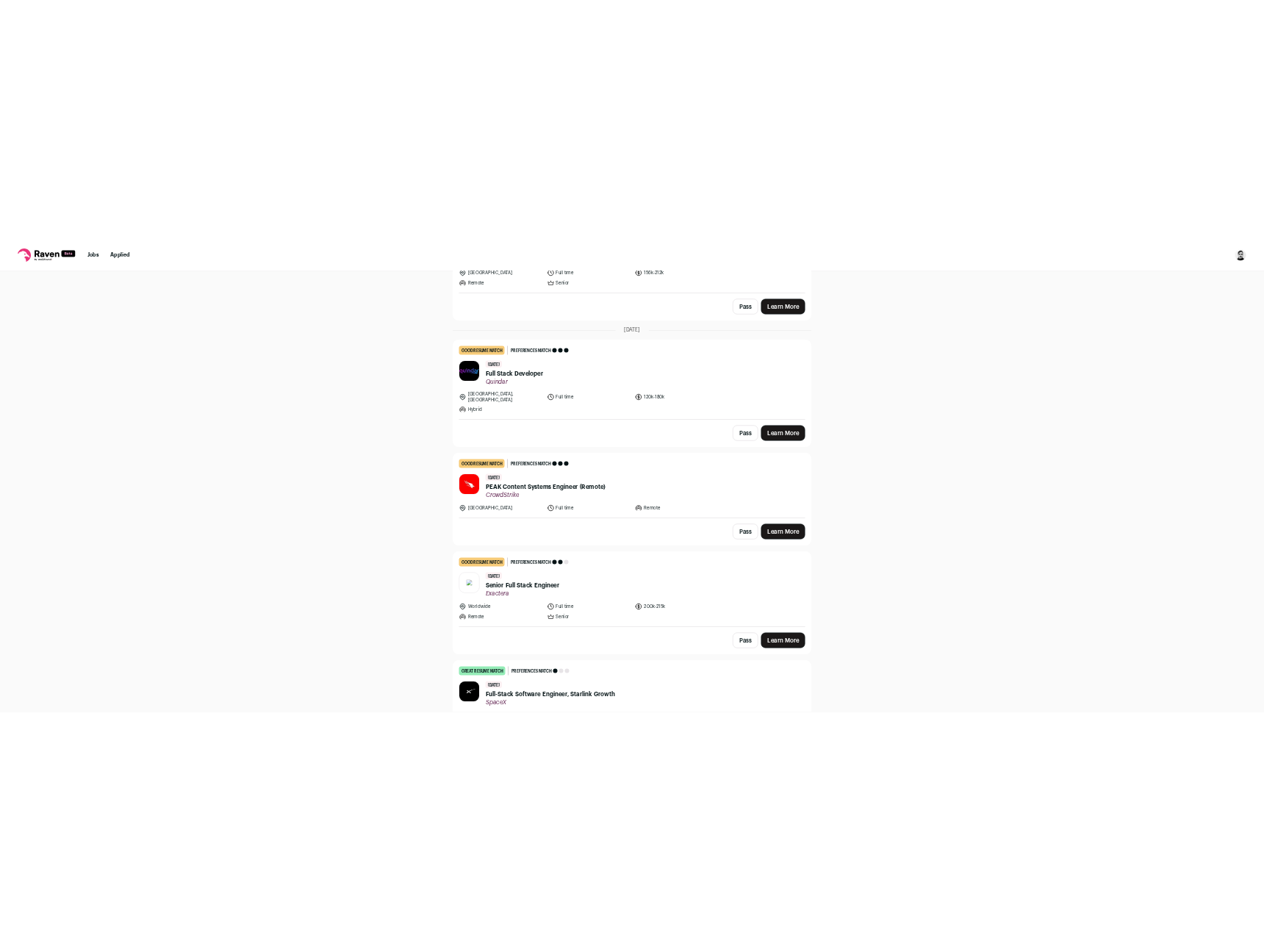
scroll to position [347, 0]
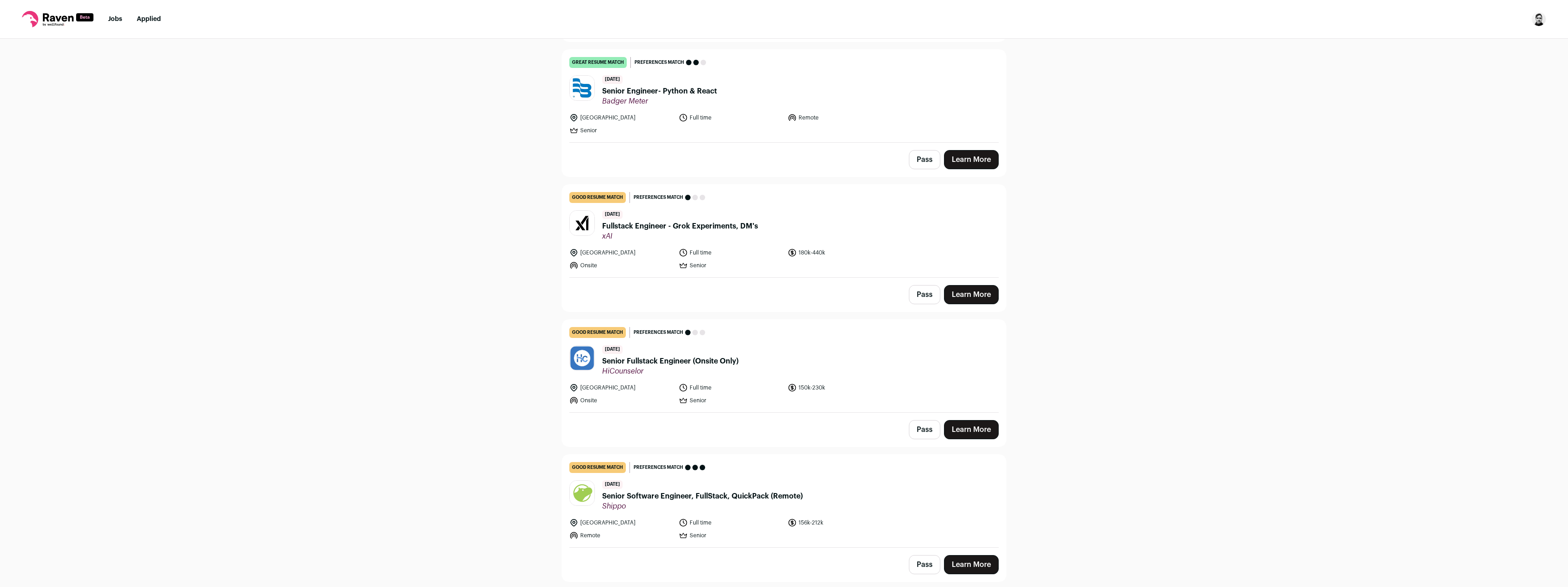
click at [153, 19] on link "Applied" at bounding box center [149, 19] width 24 height 6
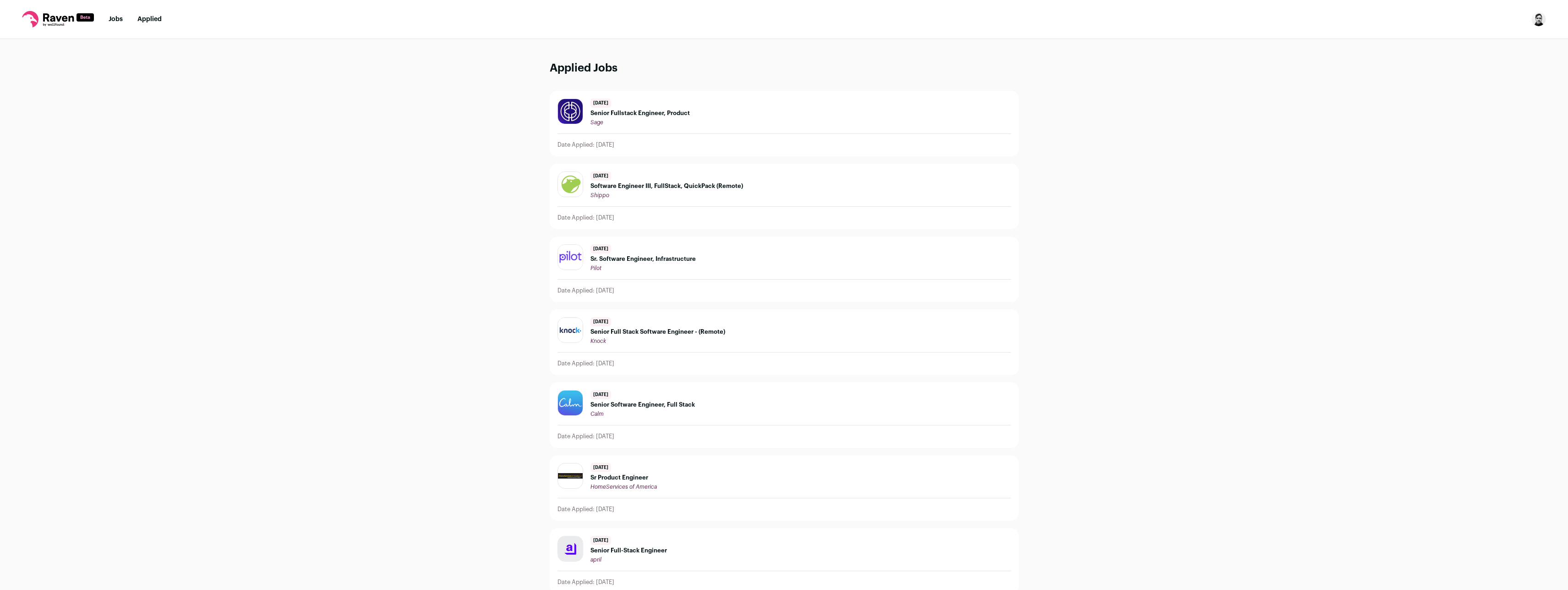
click at [638, 480] on span "Sr Product Engineer" at bounding box center [623, 477] width 67 height 7
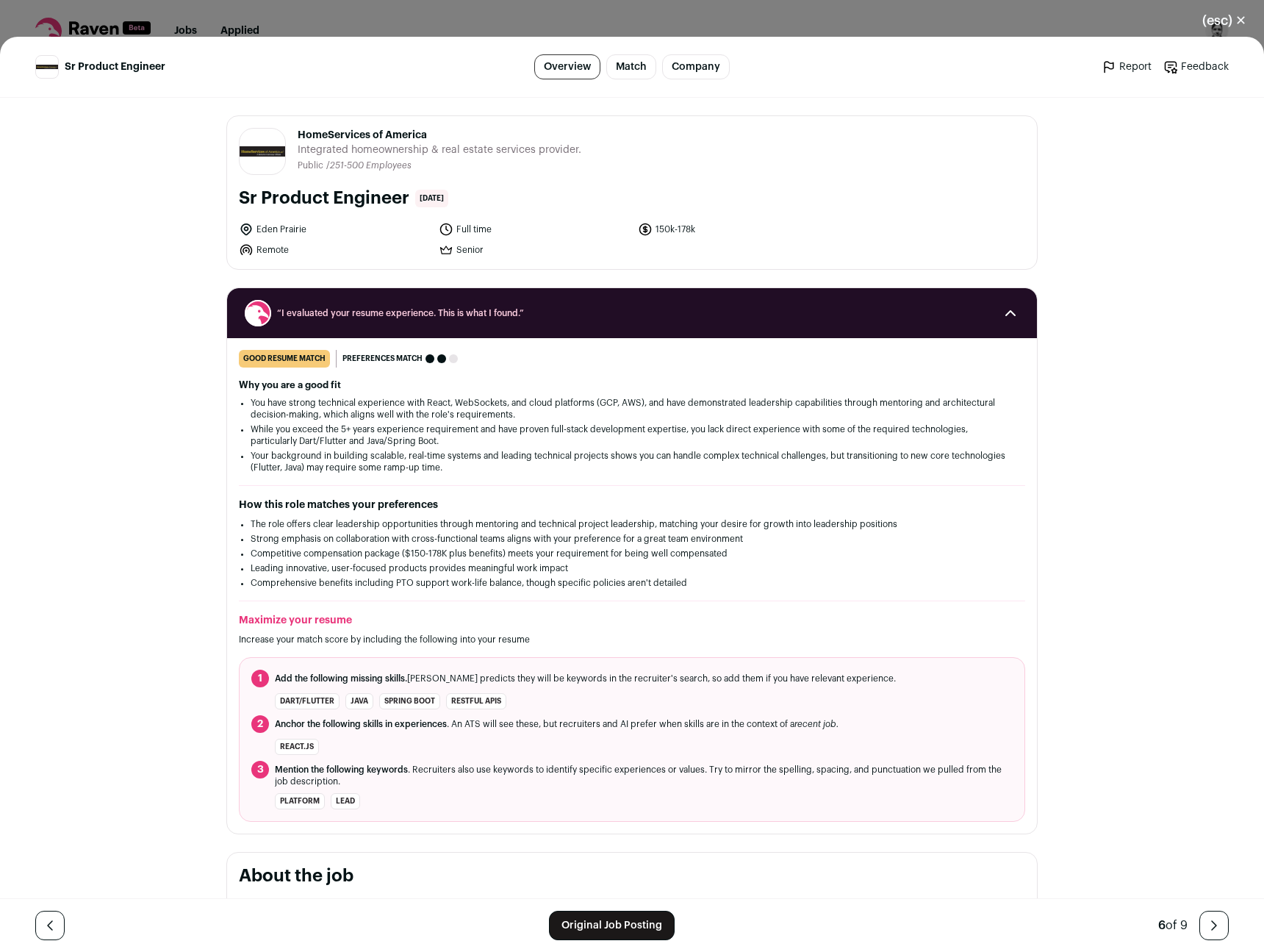
click at [1238, 21] on button "(esc) ✕" at bounding box center [1224, 20] width 79 height 32
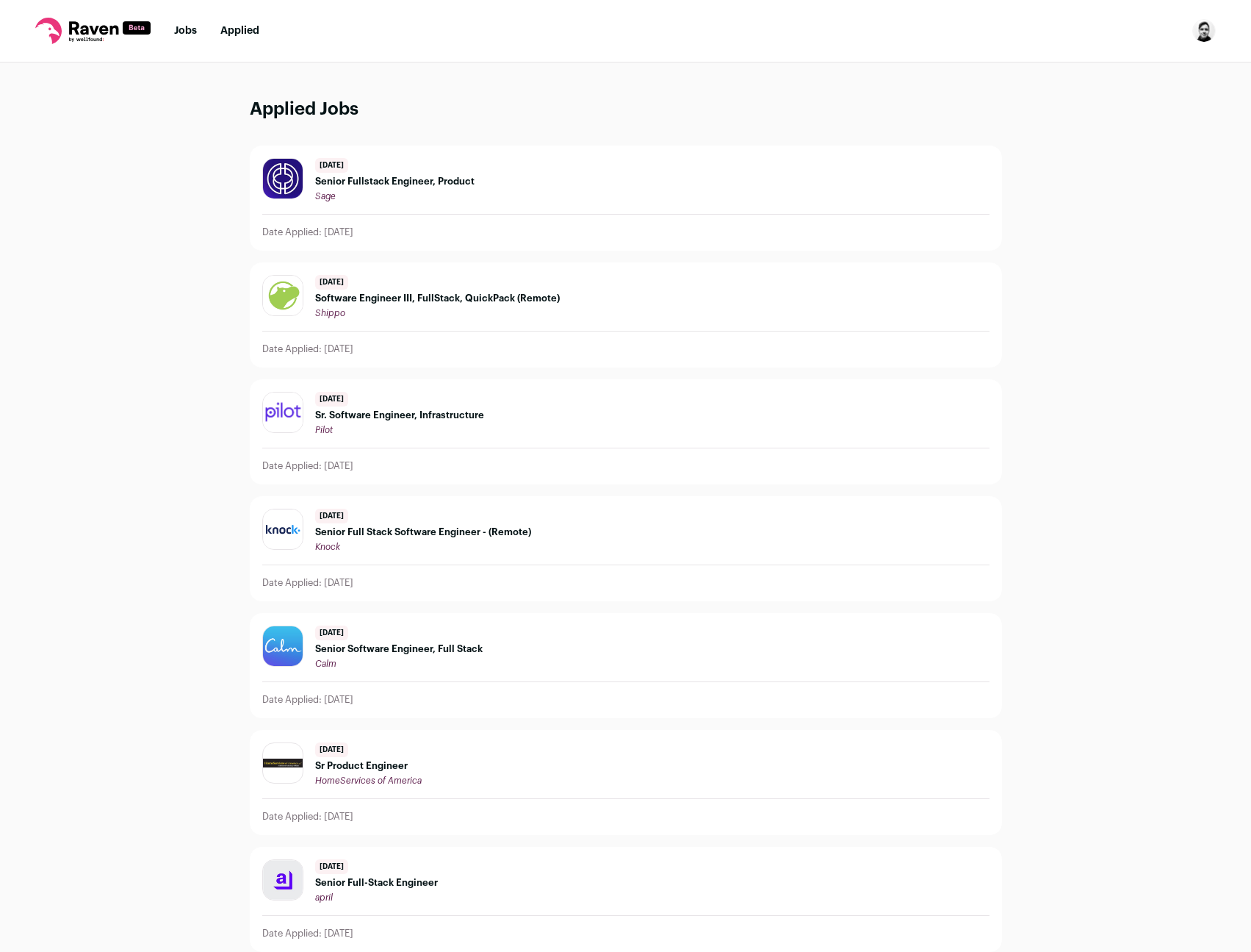
click at [180, 35] on link "Jobs" at bounding box center [184, 30] width 23 height 10
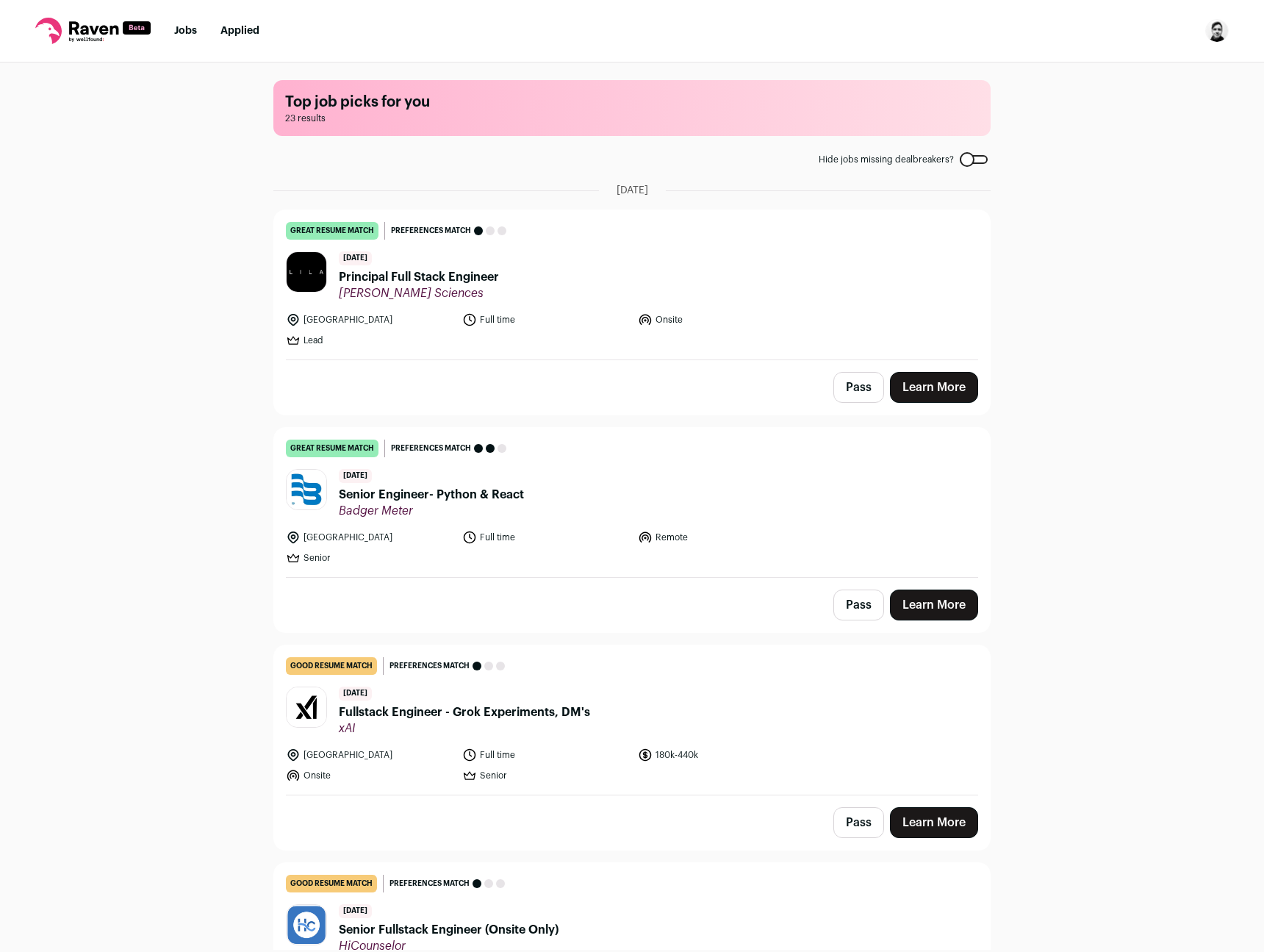
click at [227, 470] on div "Top job picks for you 23 results Hide jobs missing dealbreakers? September 16th…" at bounding box center [632, 506] width 1264 height 887
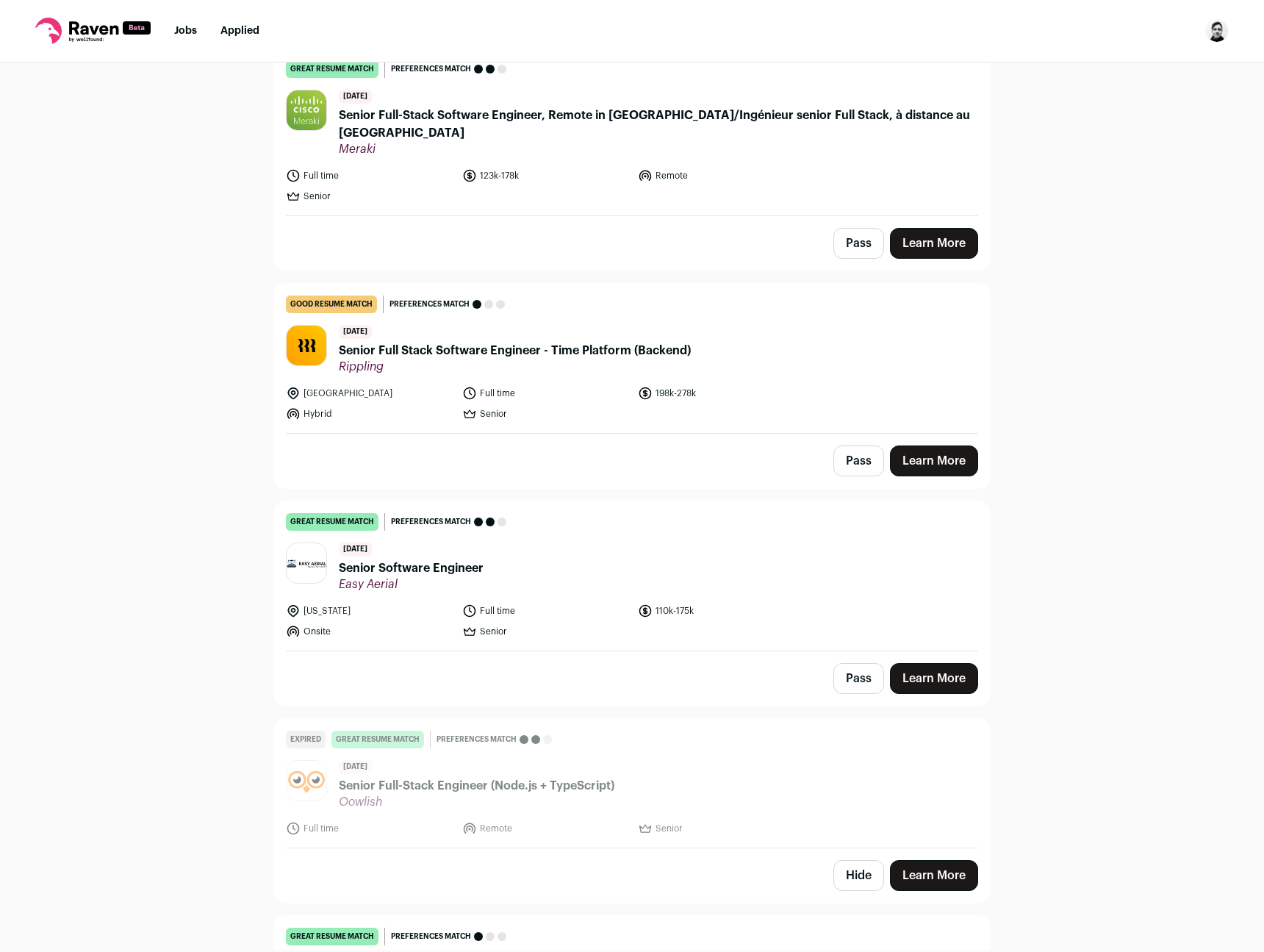
scroll to position [2231, 0]
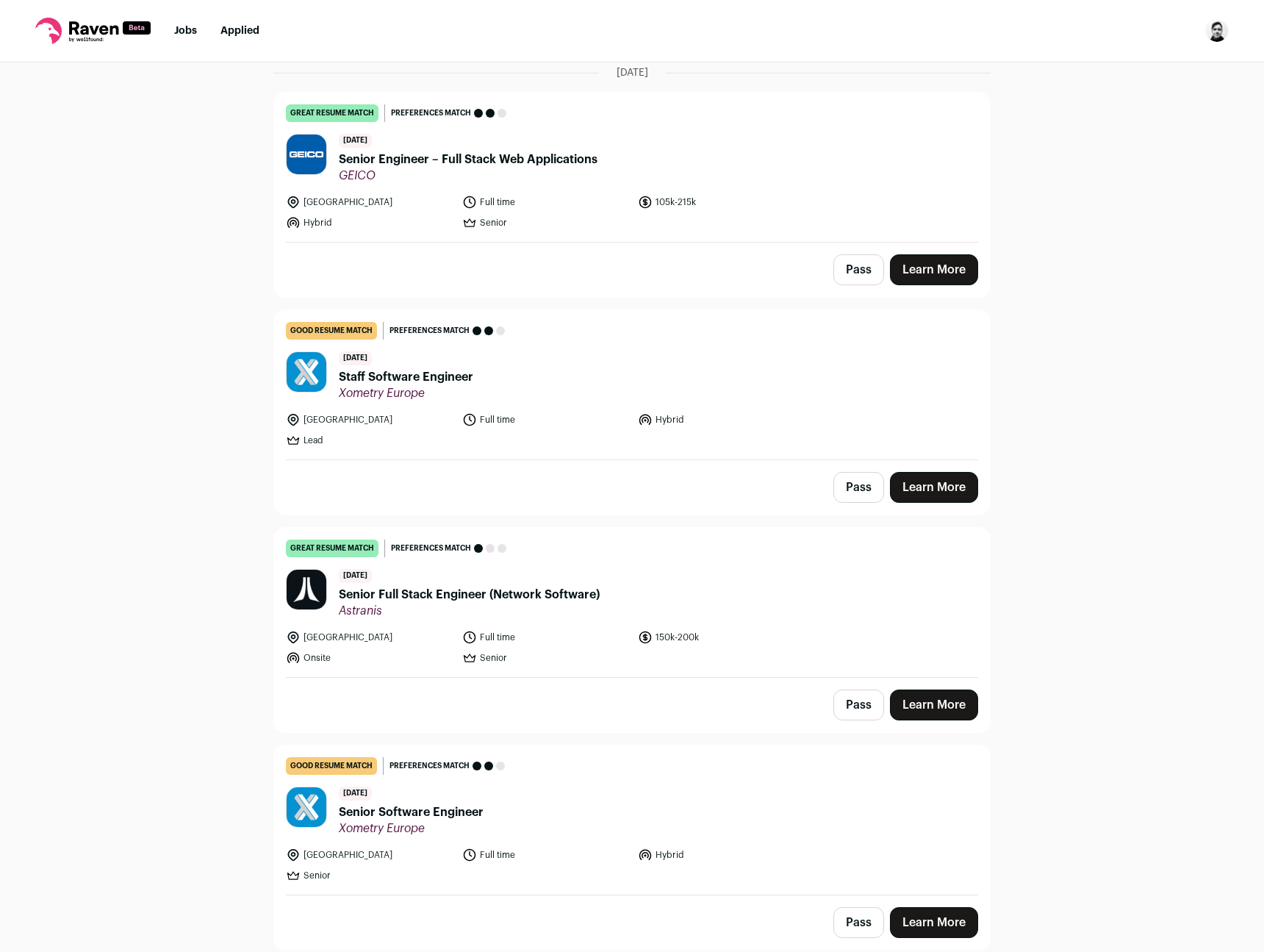
click at [235, 530] on div "Top job picks for you 23 results Hide jobs missing dealbreakers? September 16th…" at bounding box center [632, 506] width 1264 height 887
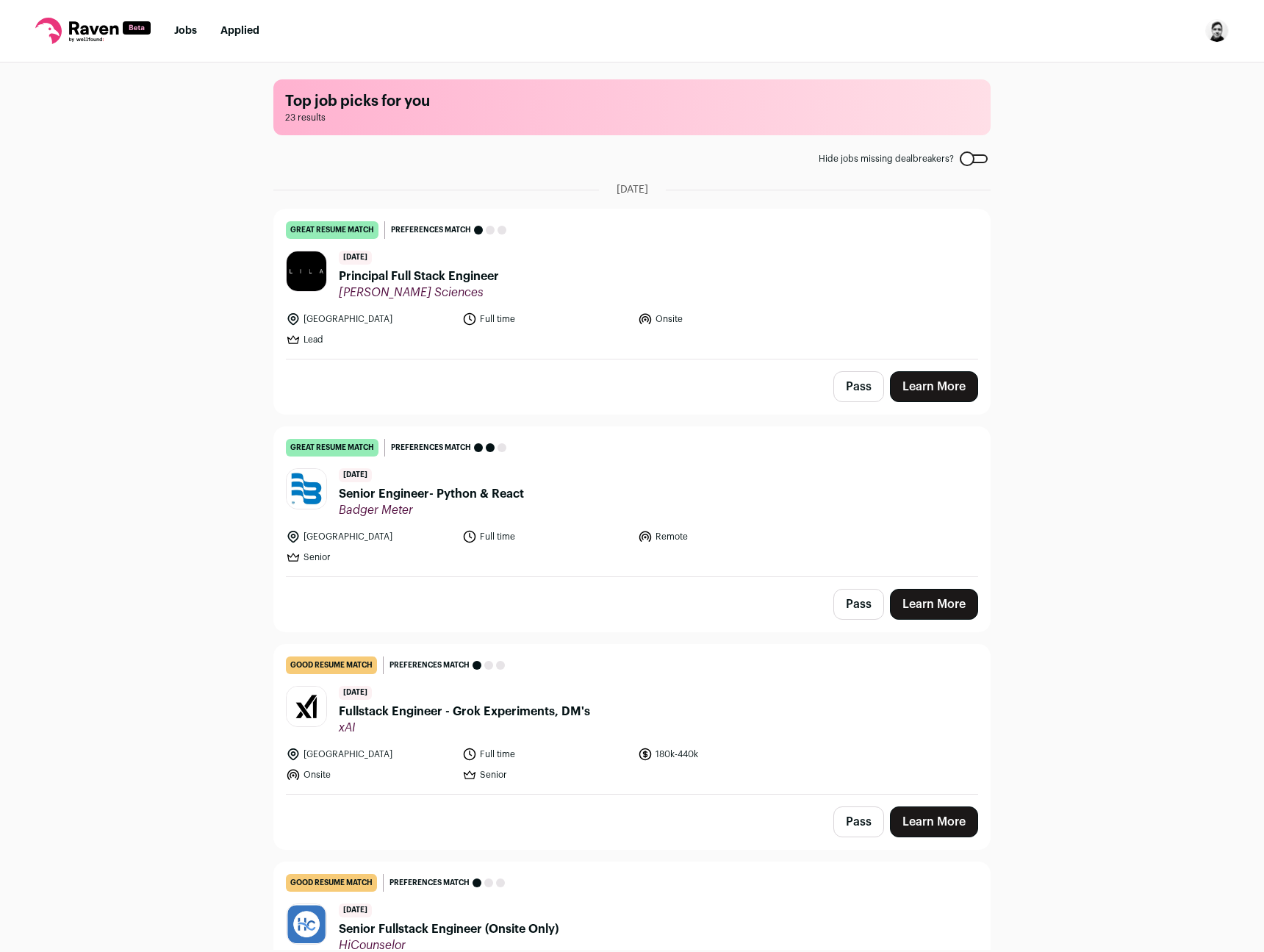
scroll to position [0, 0]
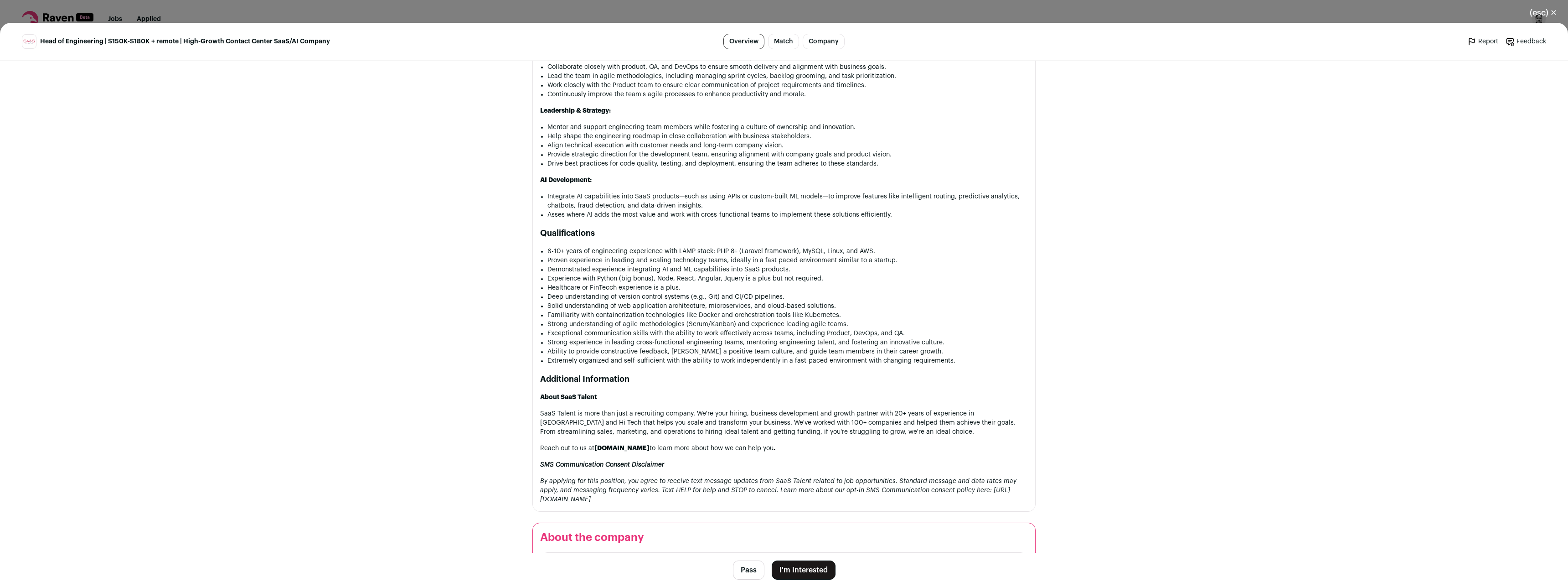
scroll to position [843, 0]
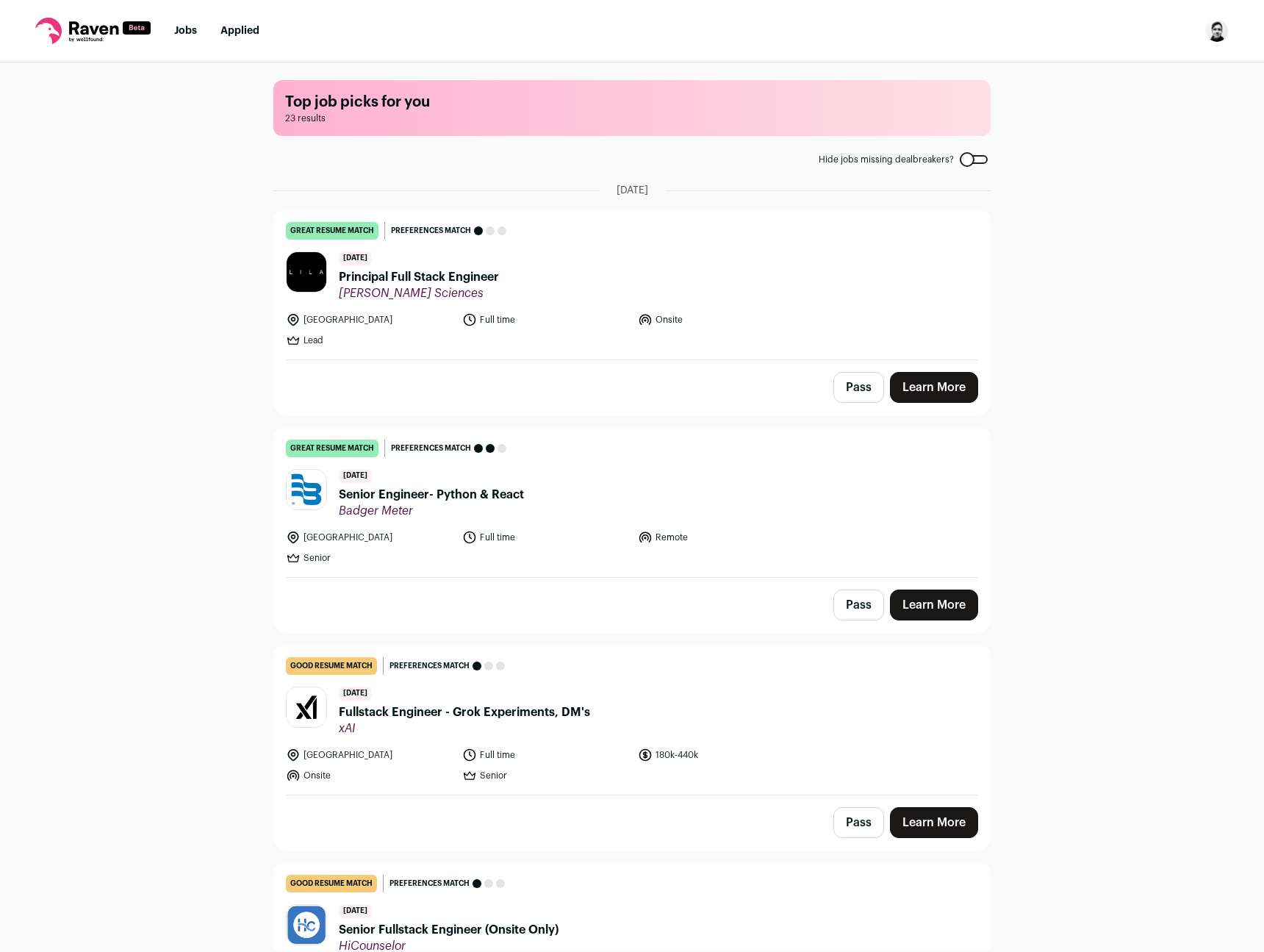
click at [1221, 39] on img "Open dropdown" at bounding box center [1217, 30] width 24 height 24
click at [1160, 64] on link "Settings" at bounding box center [1146, 69] width 162 height 35
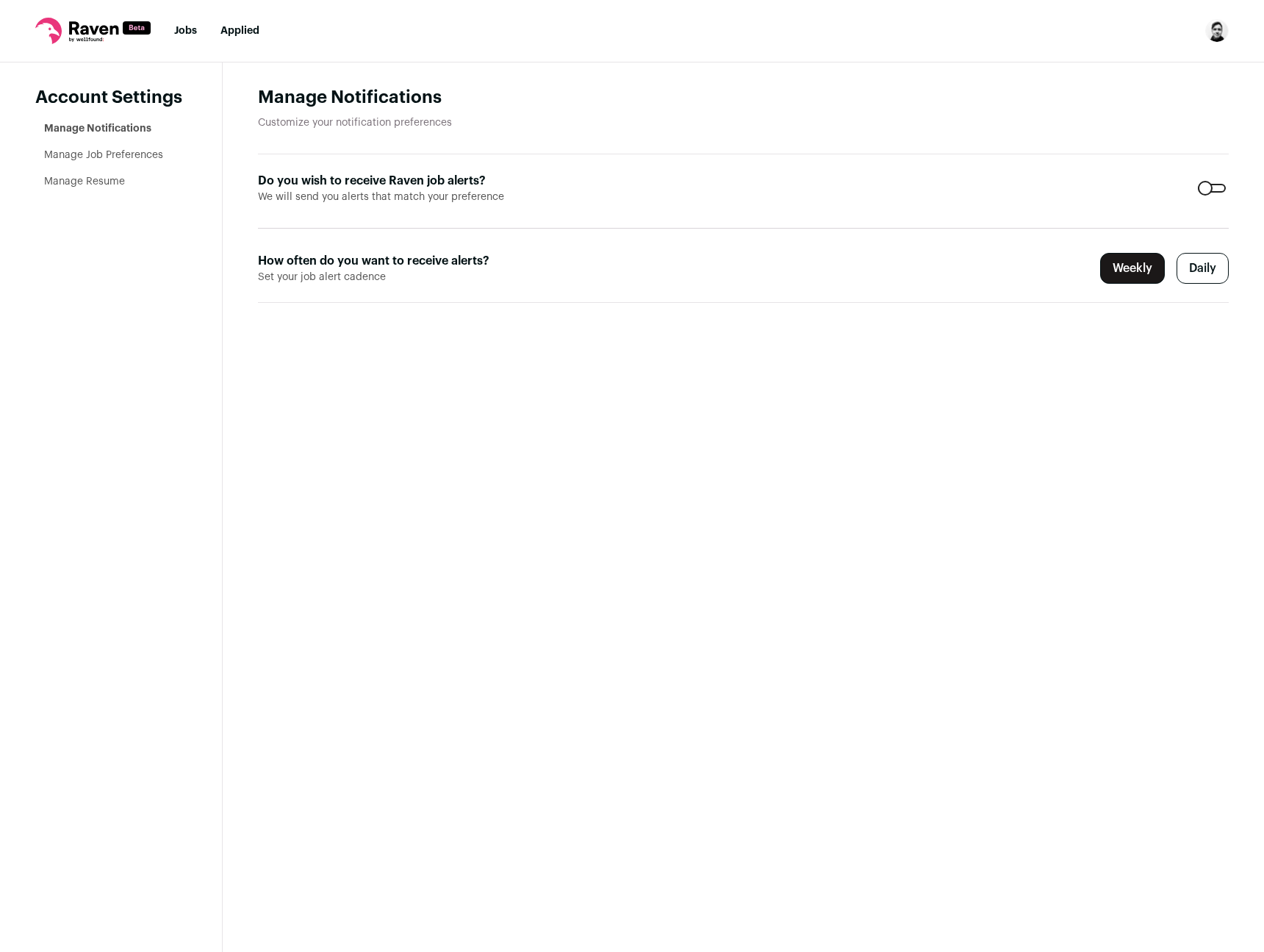
click at [116, 183] on link "Manage Resume" at bounding box center [84, 182] width 80 height 10
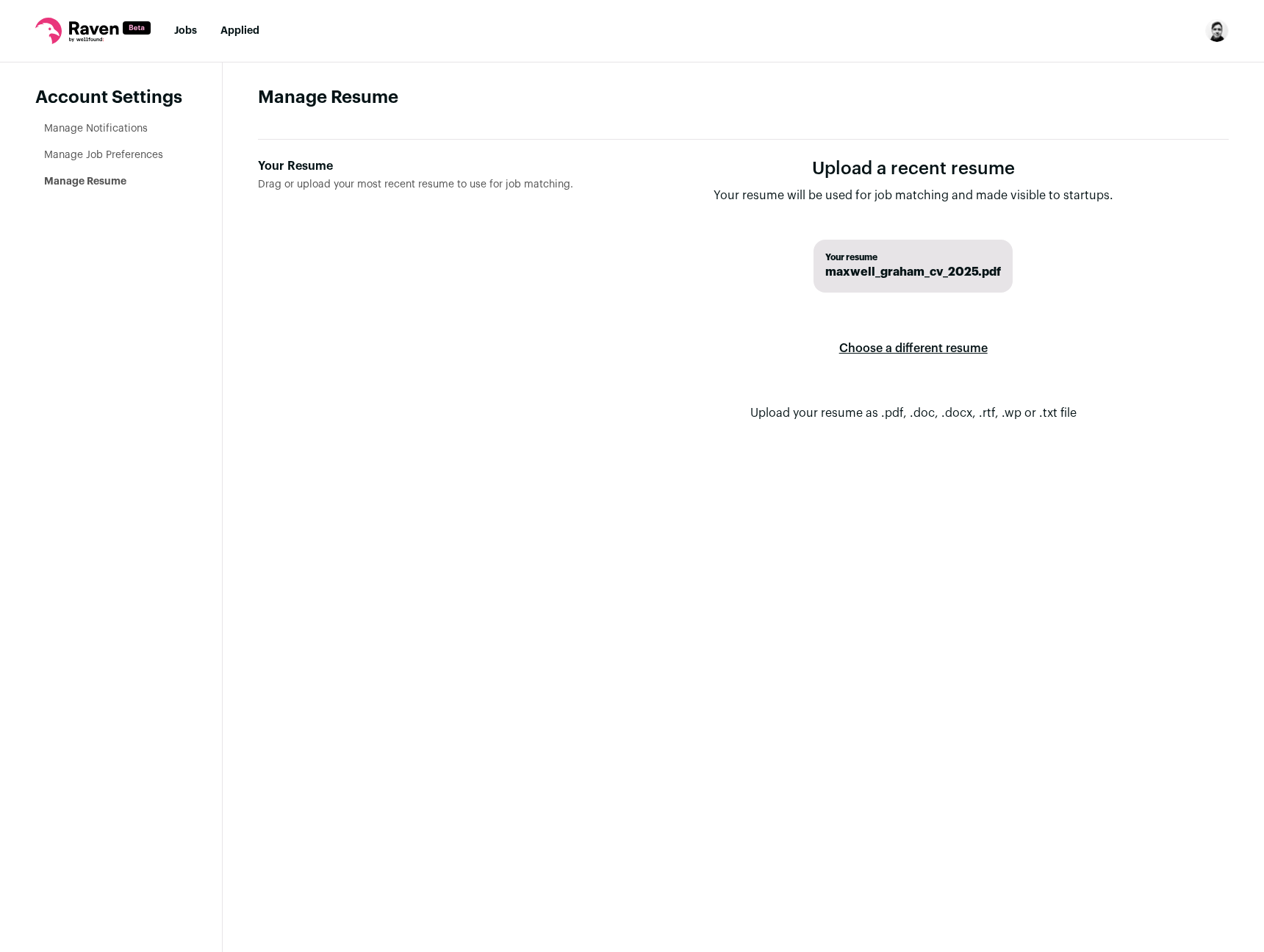
click at [125, 159] on link "Manage Job Preferences" at bounding box center [103, 155] width 119 height 10
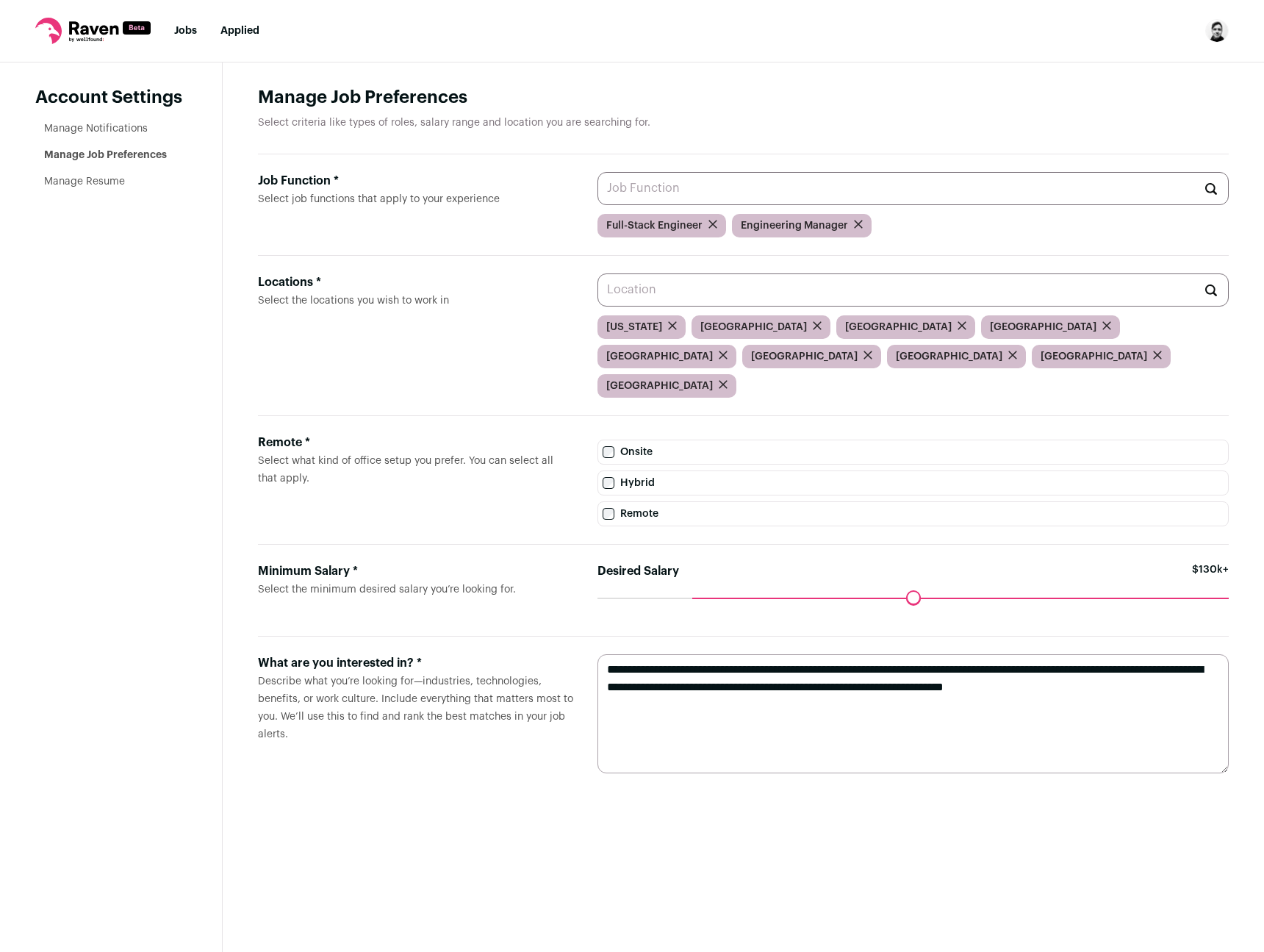
click at [125, 125] on link "Manage Notifications" at bounding box center [96, 129] width 104 height 10
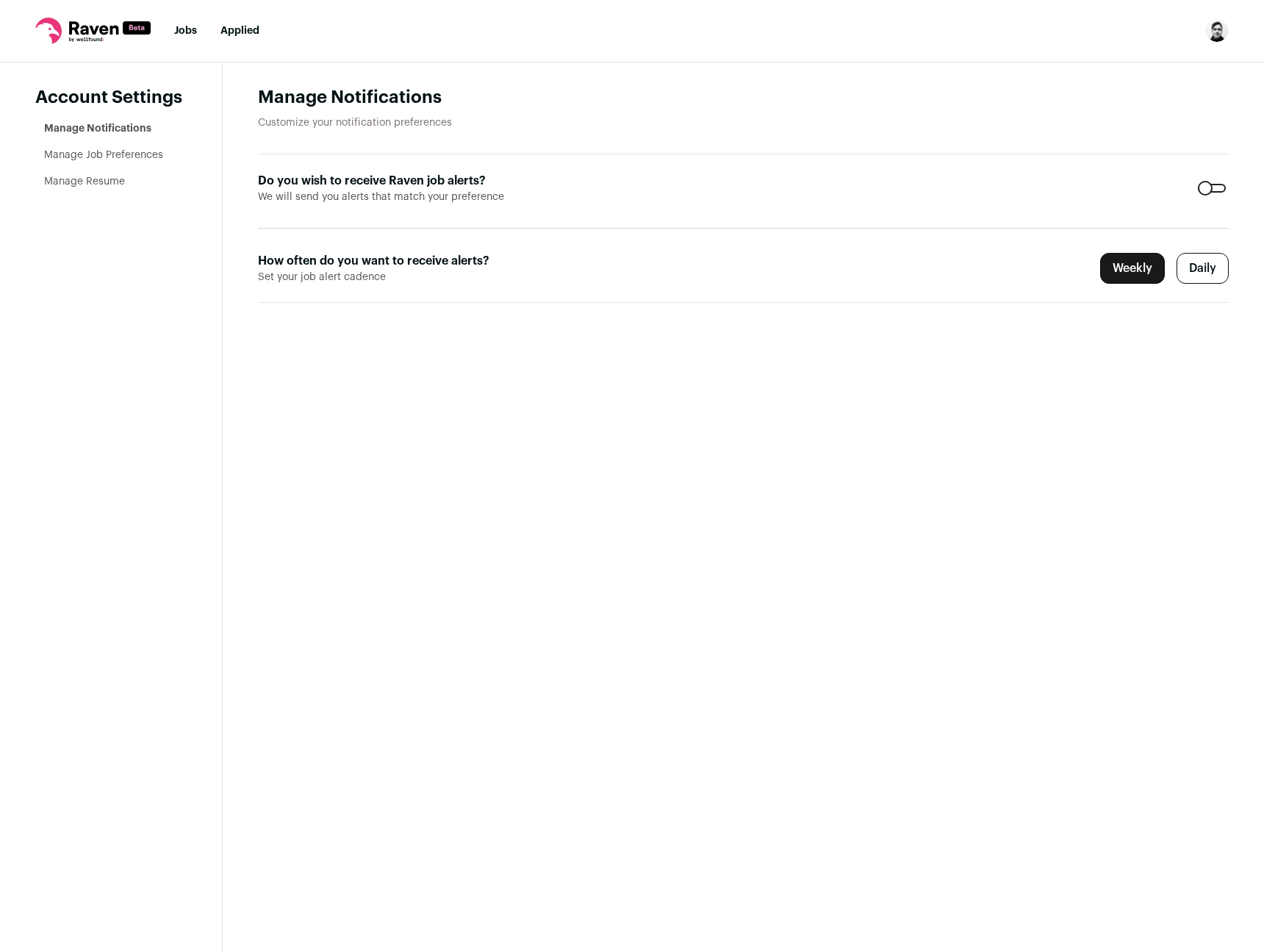
click at [1220, 32] on img "Open dropdown" at bounding box center [1217, 30] width 24 height 24
click at [1031, 30] on nav "Jobs Applied Settings Notifications Preferences Resume FAQs Logout" at bounding box center [632, 31] width 1264 height 63
click at [1052, 43] on nav "Jobs Applied Settings Notifications Preferences Resume FAQs Logout" at bounding box center [632, 31] width 1264 height 63
click at [65, 27] on icon at bounding box center [93, 30] width 116 height 26
click at [99, 28] on icon at bounding box center [93, 30] width 116 height 26
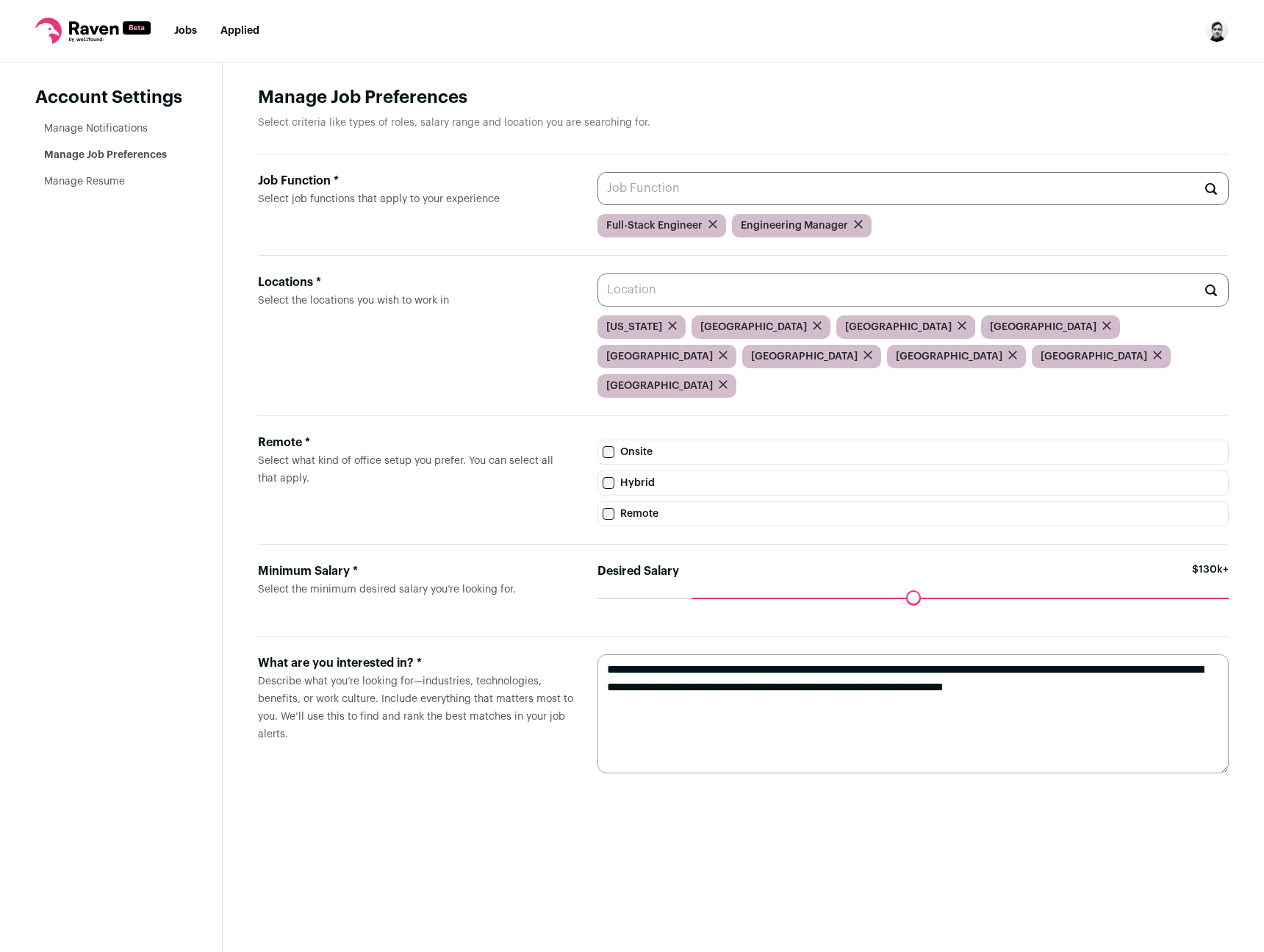
click at [180, 35] on link "Jobs" at bounding box center [184, 30] width 23 height 10
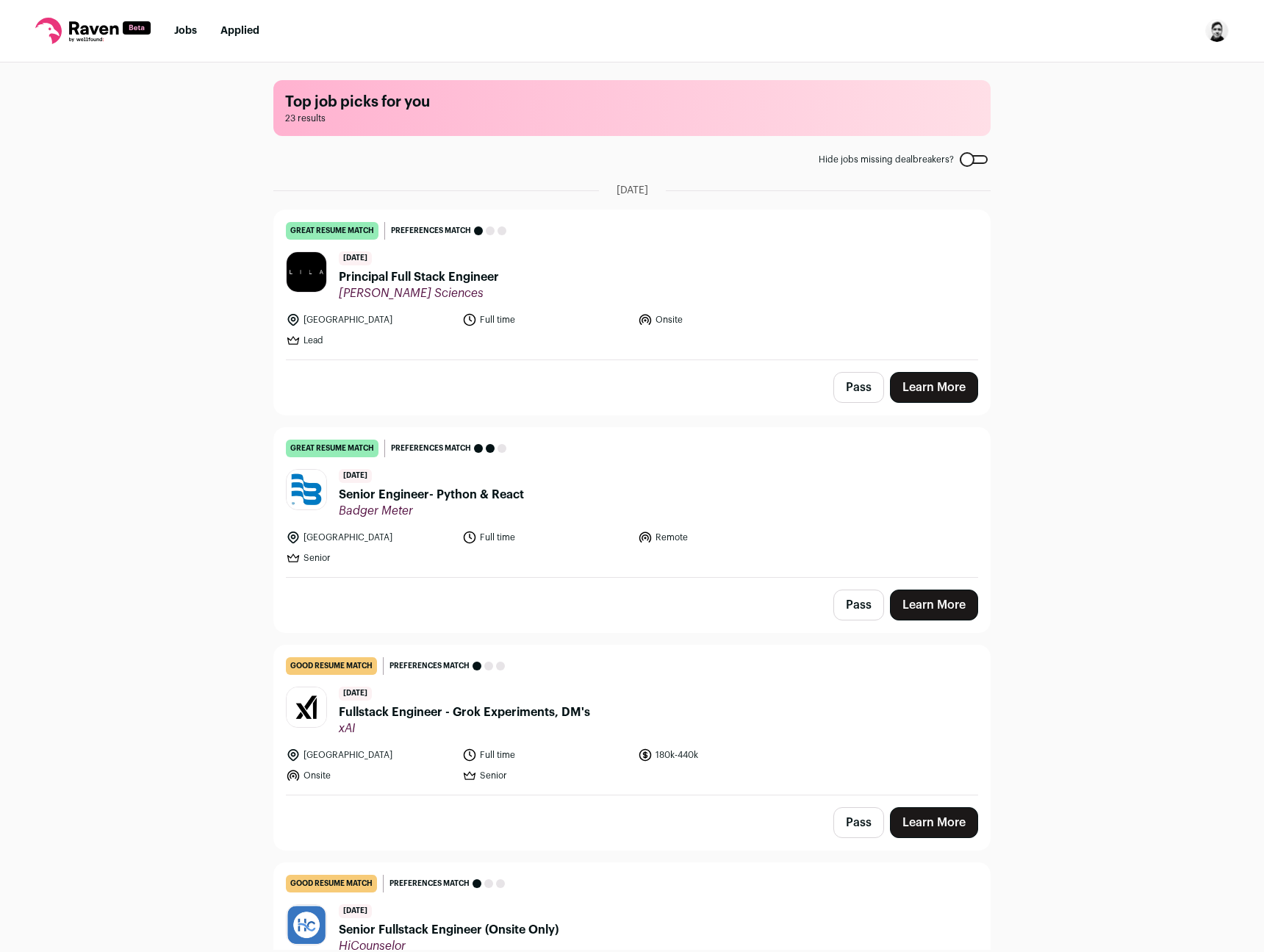
click at [193, 133] on div "Top job picks for you 23 results Hide jobs missing dealbreakers? September 16th…" at bounding box center [632, 506] width 1264 height 887
click at [142, 172] on div "Top job picks for you 23 results Hide jobs missing dealbreakers? September 16th…" at bounding box center [632, 506] width 1264 height 887
